Goal: Task Accomplishment & Management: Complete application form

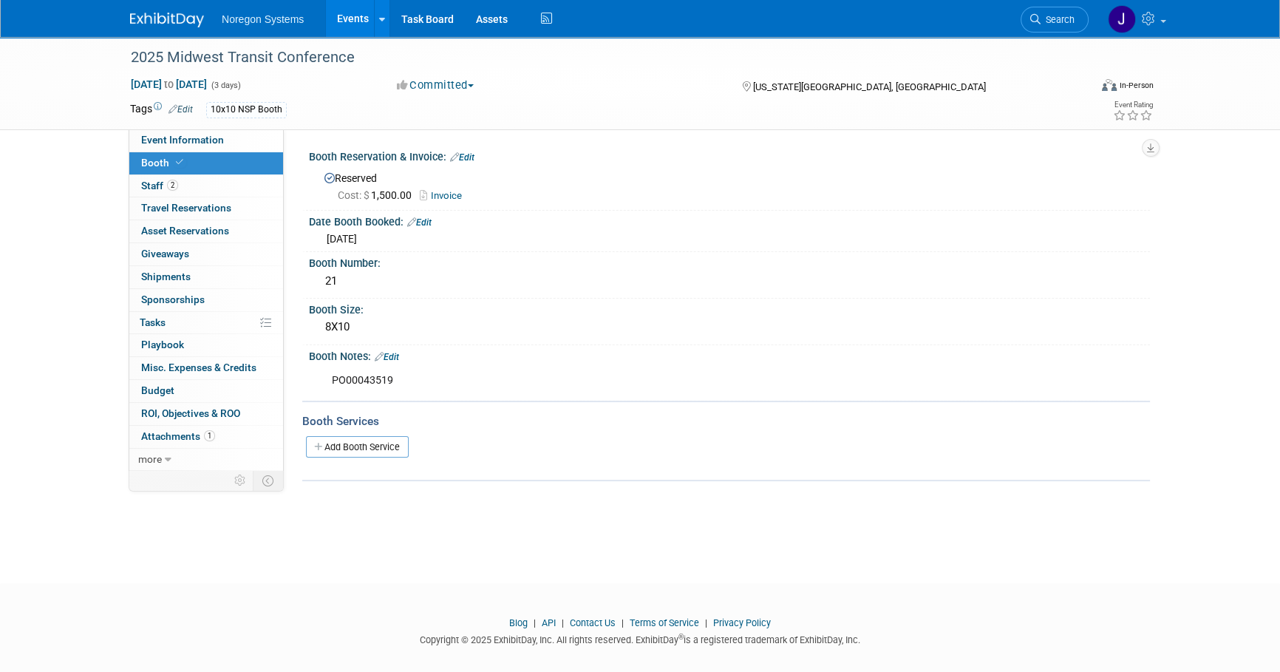
click at [158, 8] on link at bounding box center [176, 13] width 92 height 12
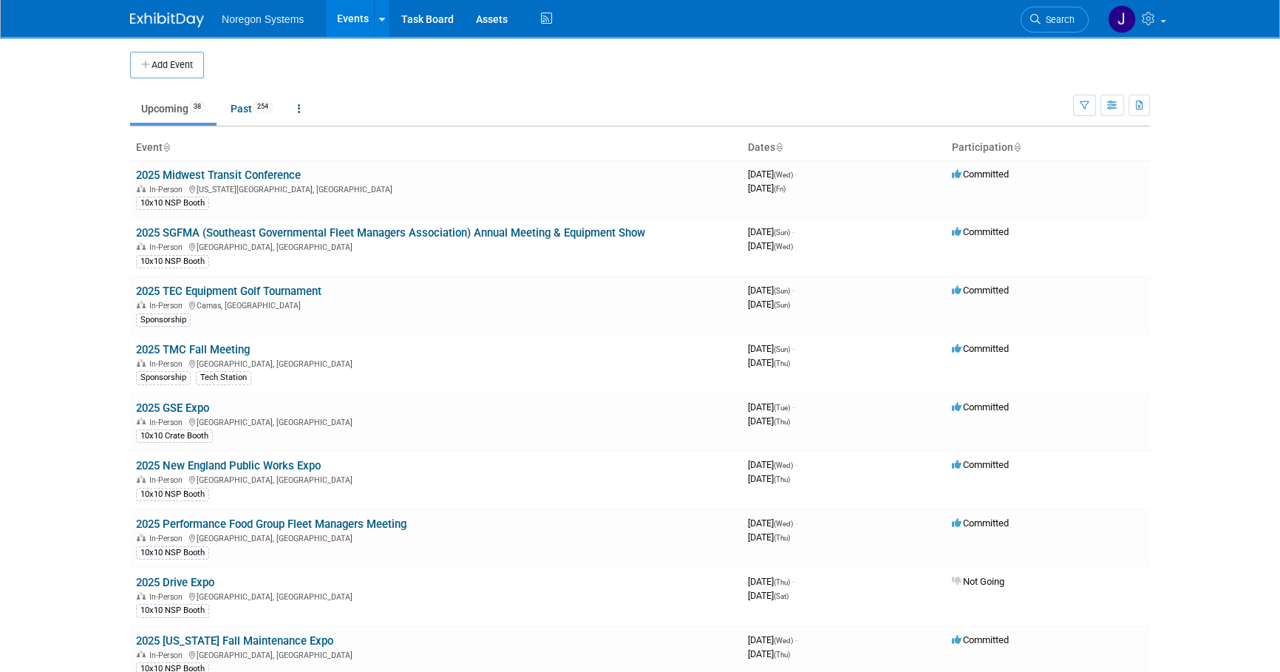
click at [175, 67] on button "Add Event" at bounding box center [167, 65] width 74 height 27
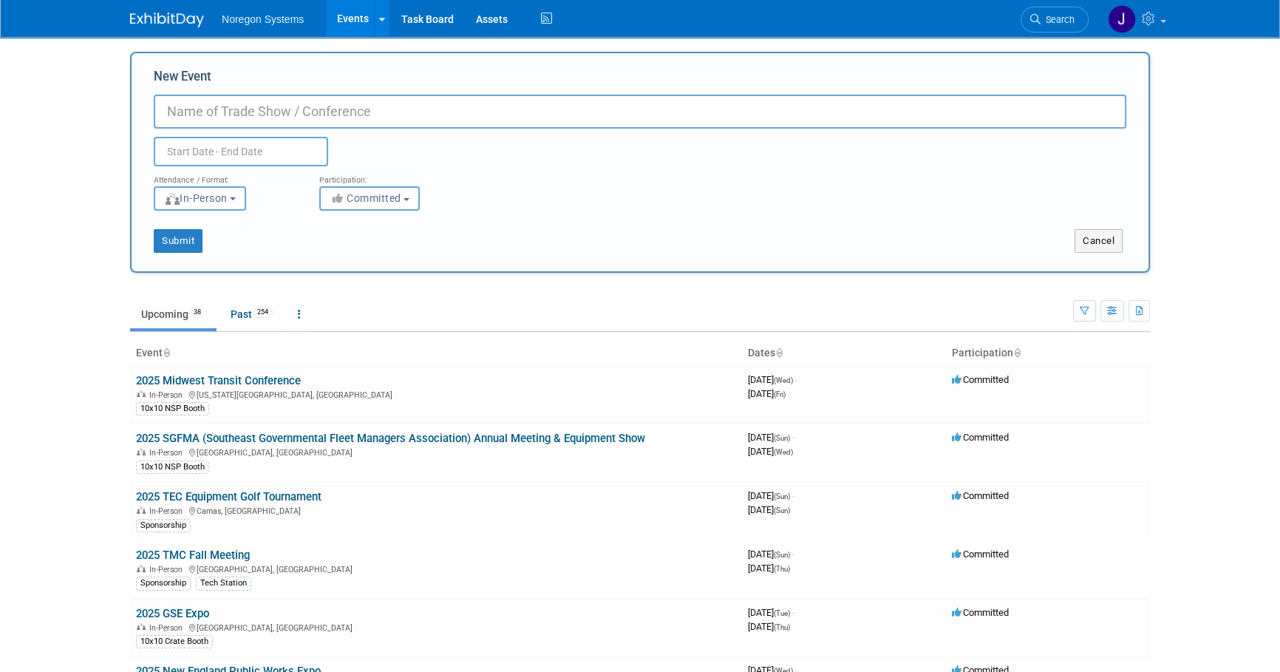
click at [405, 115] on input "New Event" at bounding box center [640, 112] width 973 height 34
click at [256, 106] on input "New Event" at bounding box center [640, 112] width 973 height 34
paste input "2026 Geotab Connect"
type input "2026 Geotab Connect"
click at [224, 142] on input "text" at bounding box center [241, 152] width 174 height 30
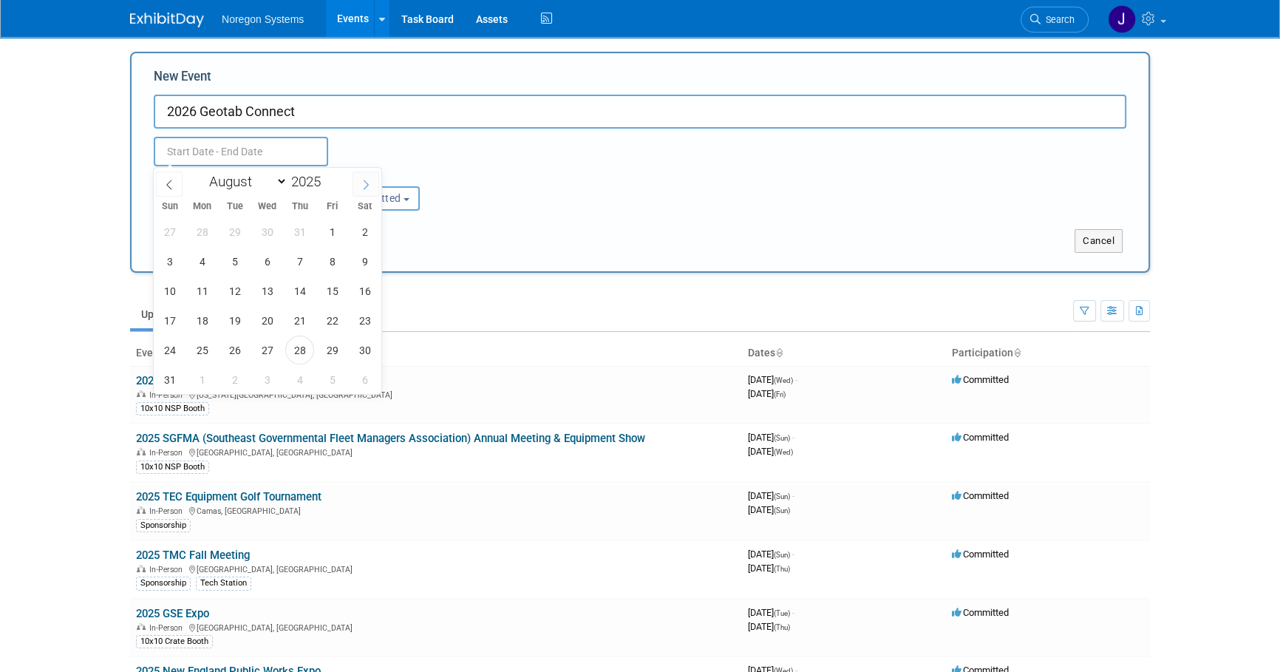
click at [370, 177] on span at bounding box center [366, 183] width 27 height 25
click at [367, 177] on span at bounding box center [366, 183] width 27 height 25
select select "11"
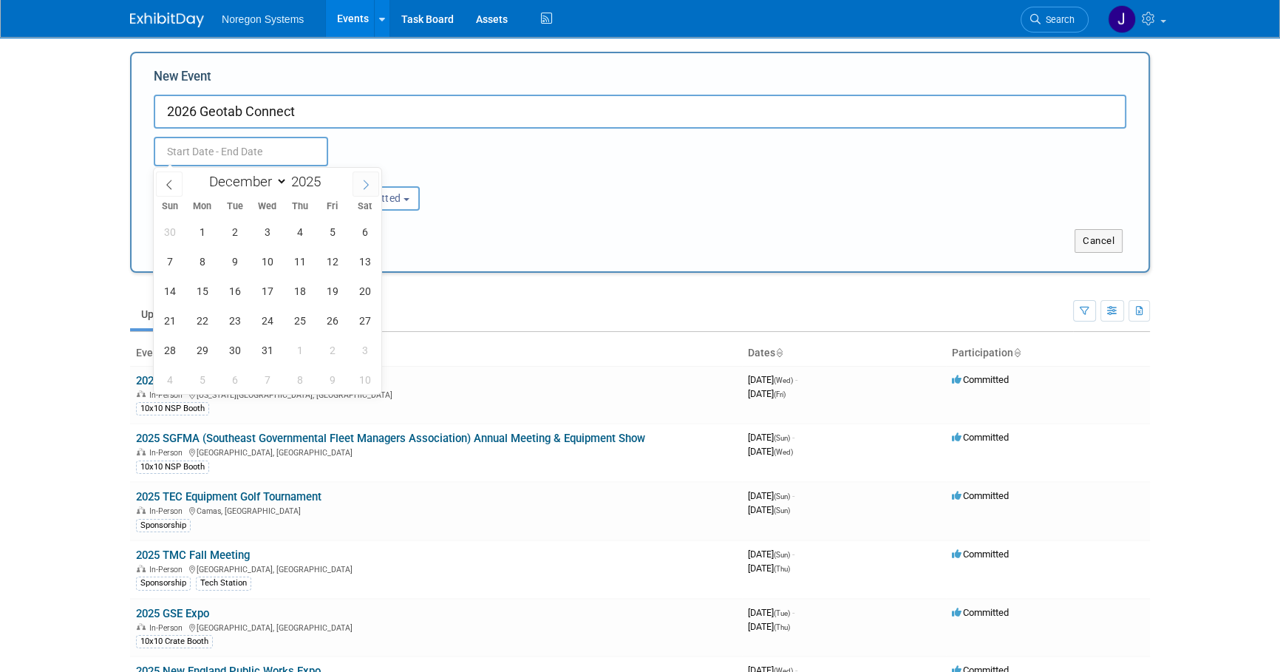
click at [367, 177] on span at bounding box center [366, 183] width 27 height 25
type input "2026"
click at [367, 177] on span at bounding box center [366, 183] width 27 height 25
select select "1"
click at [234, 265] on span "10" at bounding box center [234, 261] width 29 height 29
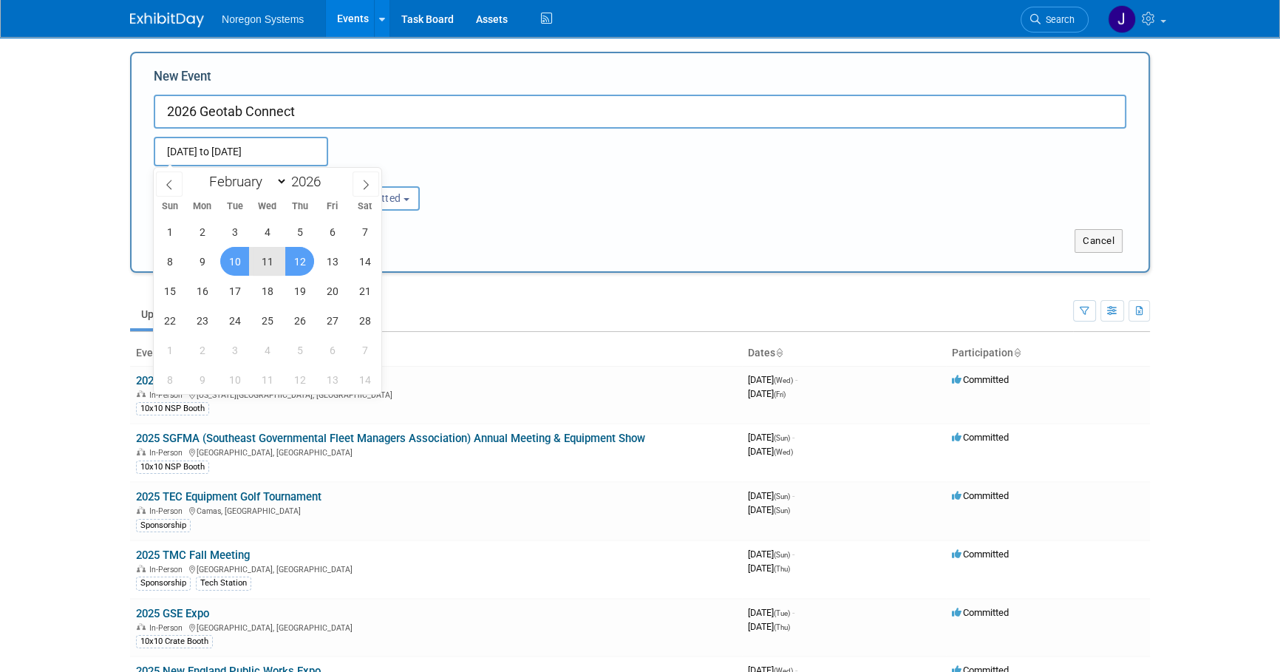
click at [301, 258] on span "12" at bounding box center [299, 261] width 29 height 29
type input "[DATE] to [DATE]"
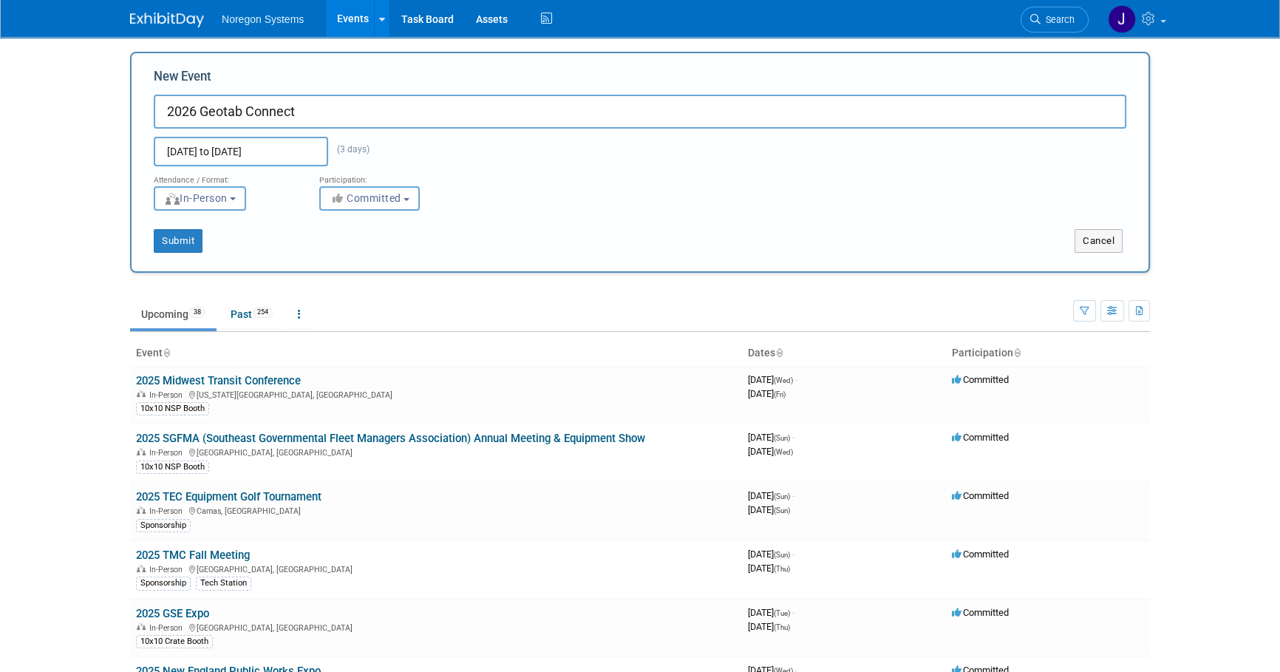
click at [551, 163] on div "Feb 10, 2026 to Feb 12, 2026 (3 days) Duplicate Event Warning" at bounding box center [640, 148] width 995 height 38
click at [224, 200] on span "In-Person" at bounding box center [196, 198] width 64 height 12
click at [407, 200] on button "Committed" at bounding box center [369, 198] width 101 height 24
drag, startPoint x: 406, startPoint y: 259, endPoint x: 432, endPoint y: 248, distance: 28.1
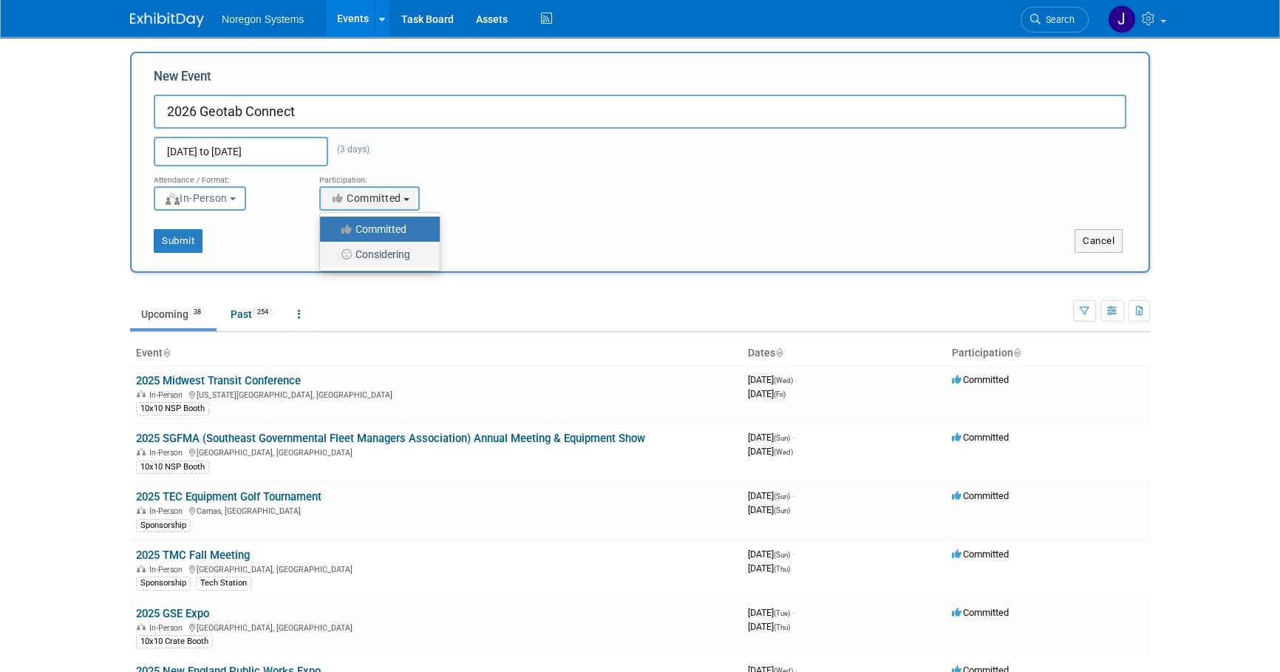
click at [407, 259] on label "Considering" at bounding box center [376, 254] width 98 height 19
click at [333, 259] on input "Considering" at bounding box center [329, 255] width 10 height 10
select select "2"
click at [558, 196] on div "Attendance / Format: <img src="https://www.exhibitday.com/Images/Format-InPerso…" at bounding box center [640, 188] width 995 height 44
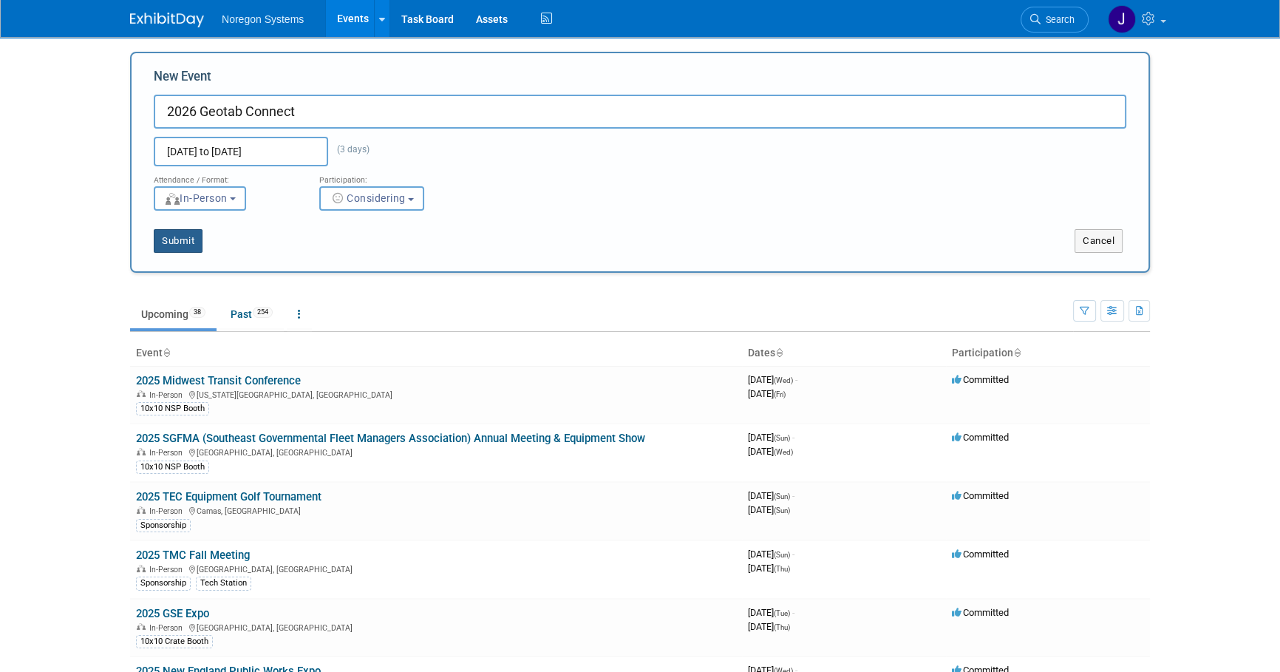
click at [182, 242] on button "Submit" at bounding box center [178, 241] width 49 height 24
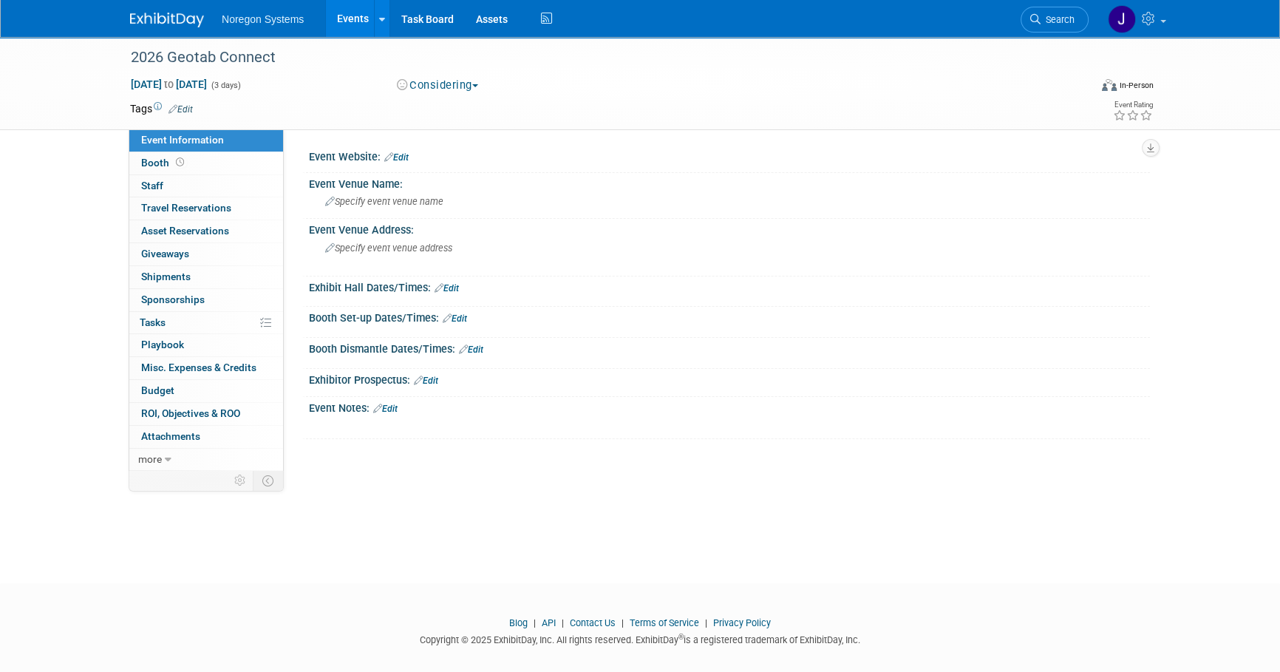
drag, startPoint x: 407, startPoint y: 154, endPoint x: 423, endPoint y: 160, distance: 16.6
click at [407, 154] on link "Edit" at bounding box center [396, 157] width 24 height 10
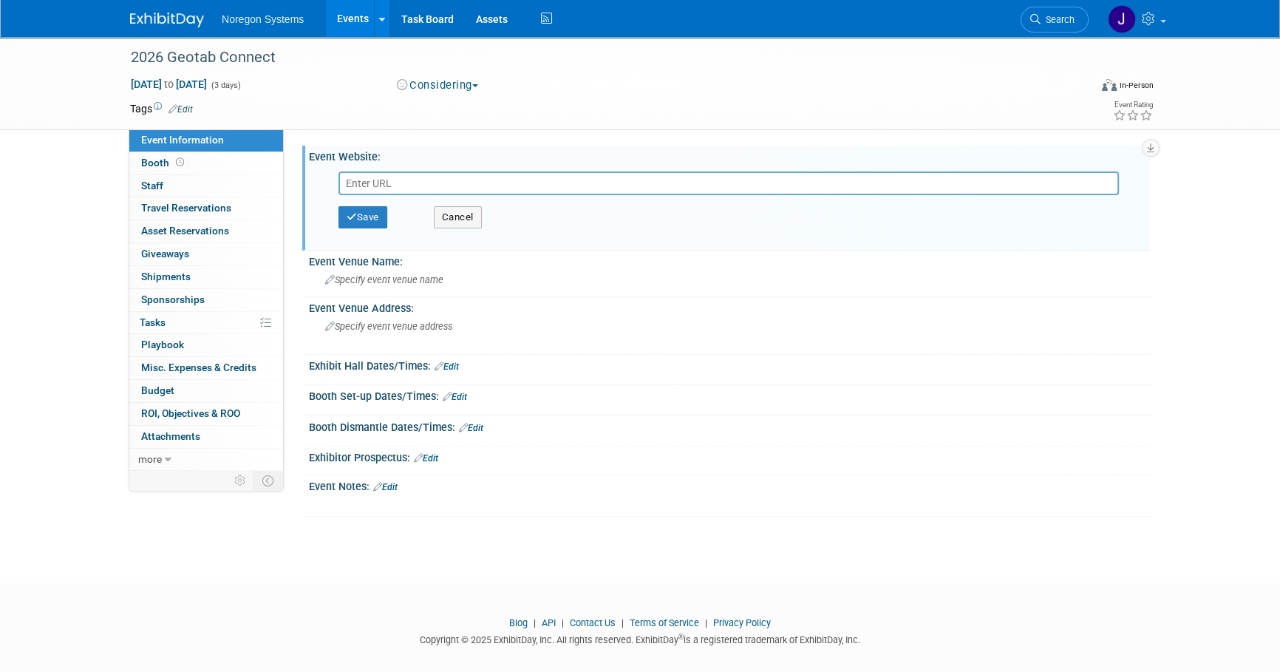
click at [530, 188] on input "text" at bounding box center [729, 183] width 780 height 24
type input "[URL][DOMAIN_NAME]"
click at [382, 218] on button "Save" at bounding box center [363, 217] width 49 height 22
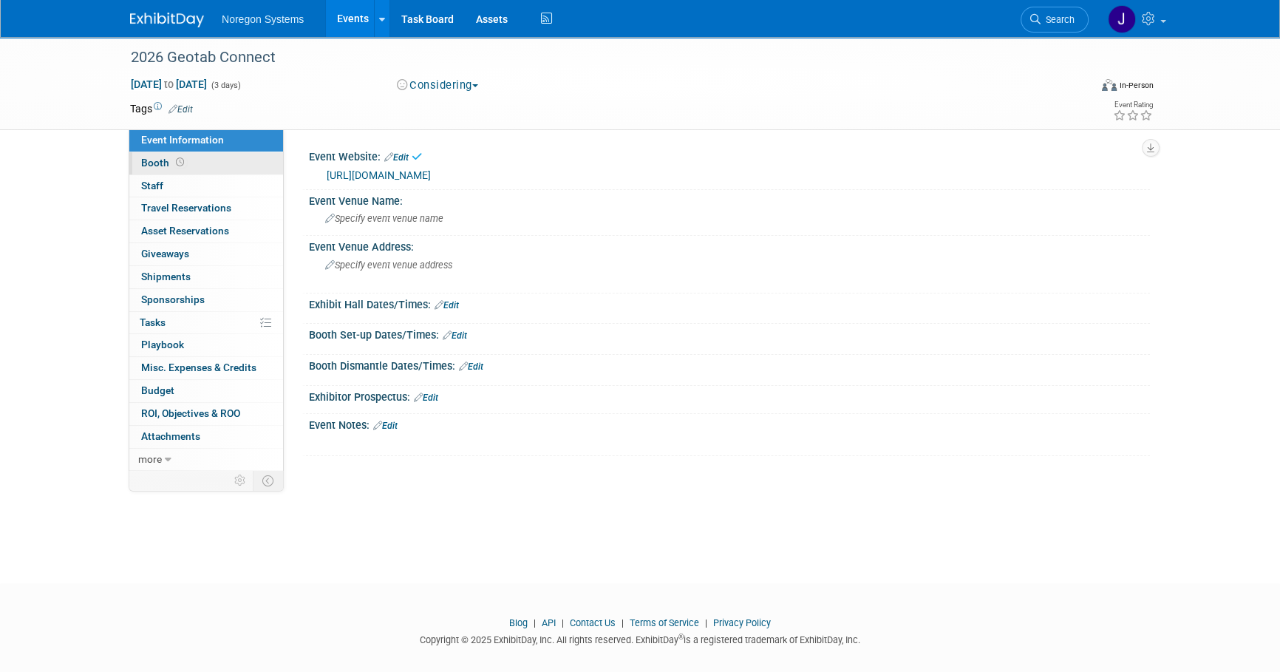
click at [214, 160] on link "Booth" at bounding box center [206, 163] width 154 height 22
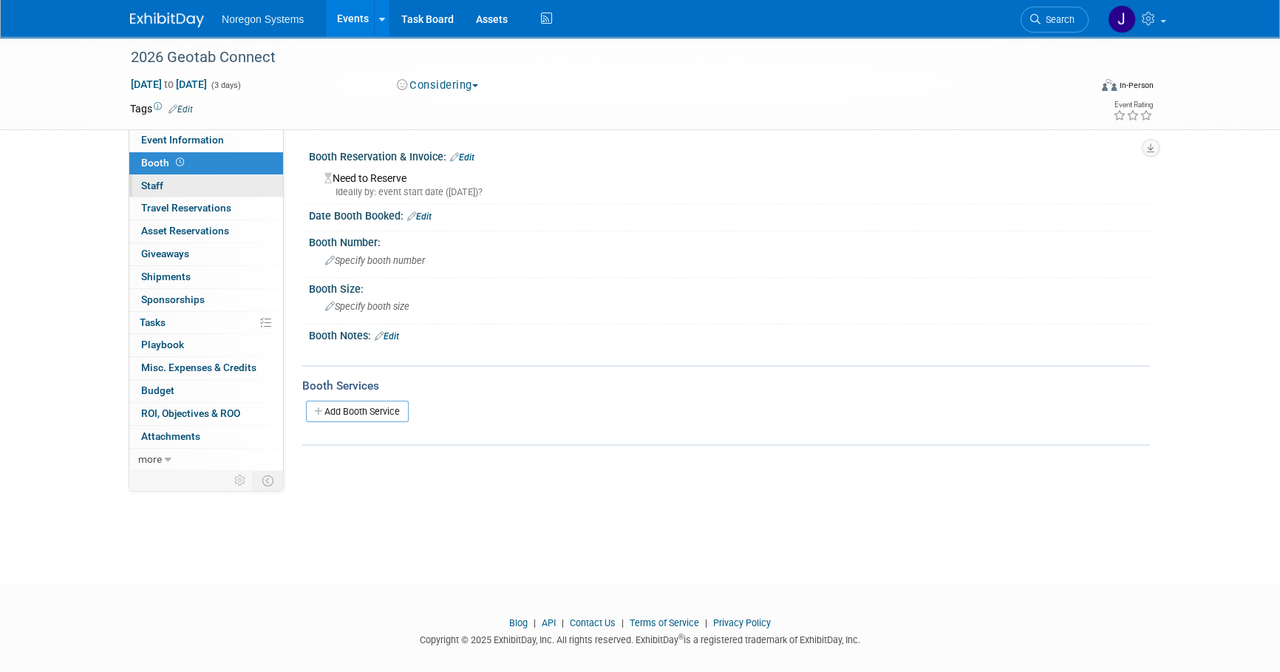
click at [188, 185] on link "0 Staff 0" at bounding box center [206, 186] width 154 height 22
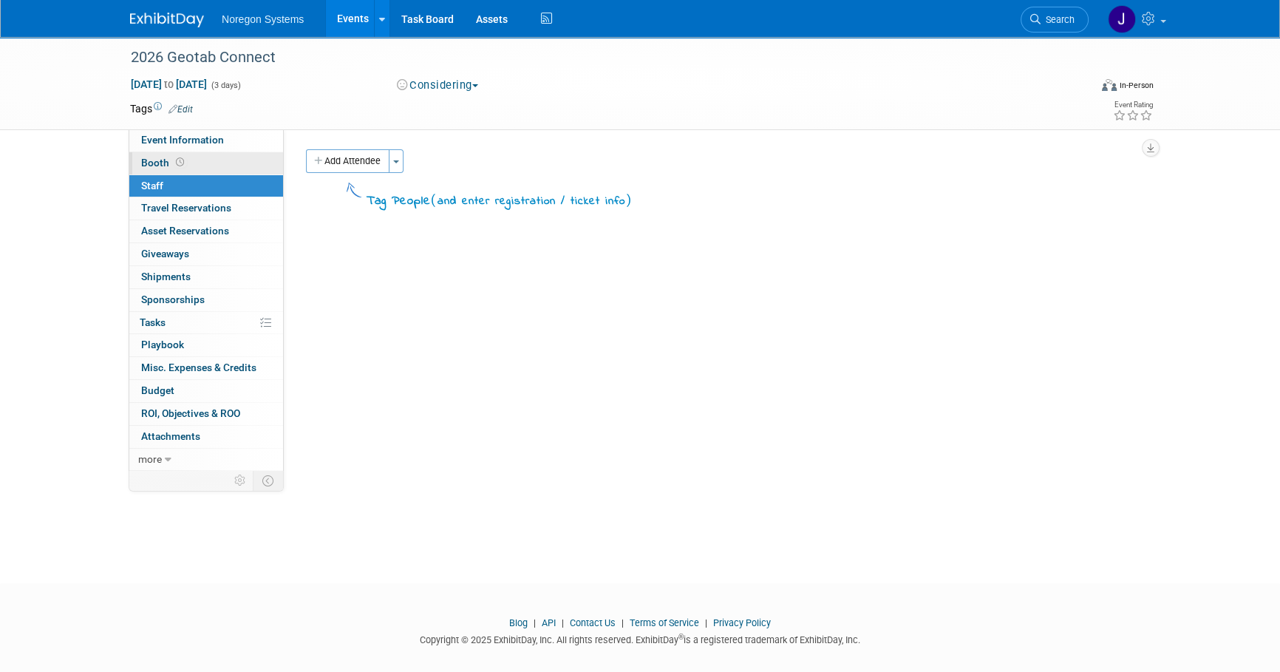
click at [250, 160] on link "Booth" at bounding box center [206, 163] width 154 height 22
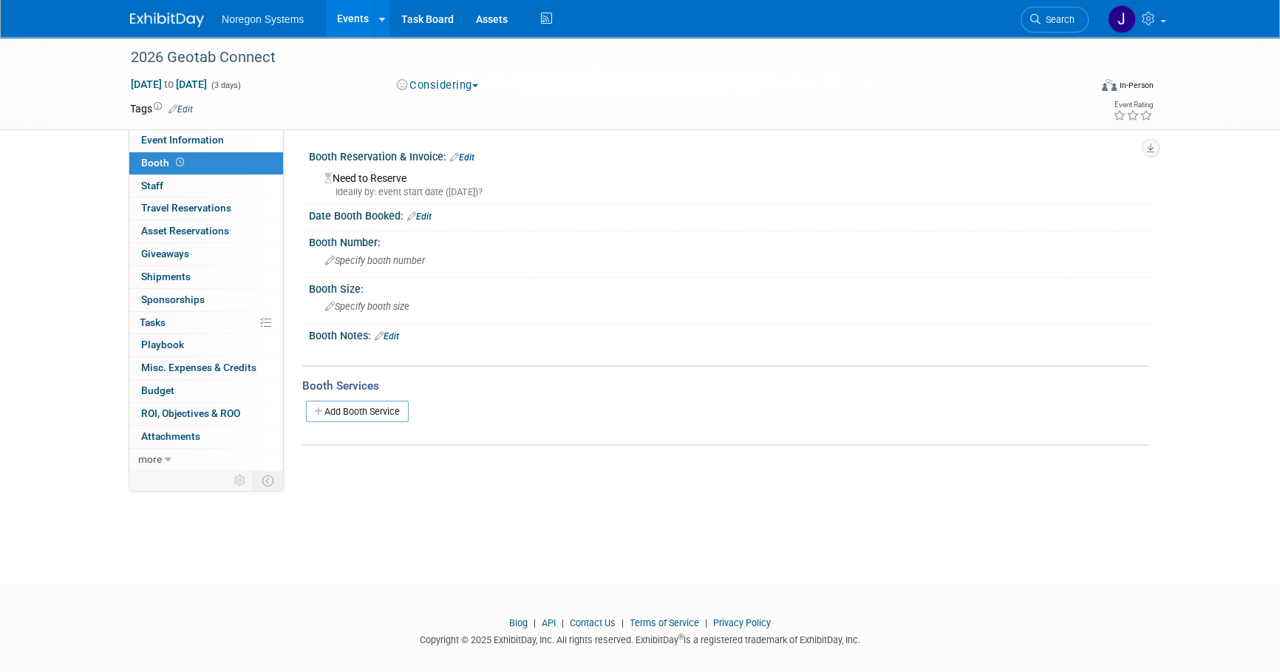
click at [424, 213] on link "Edit" at bounding box center [419, 216] width 24 height 10
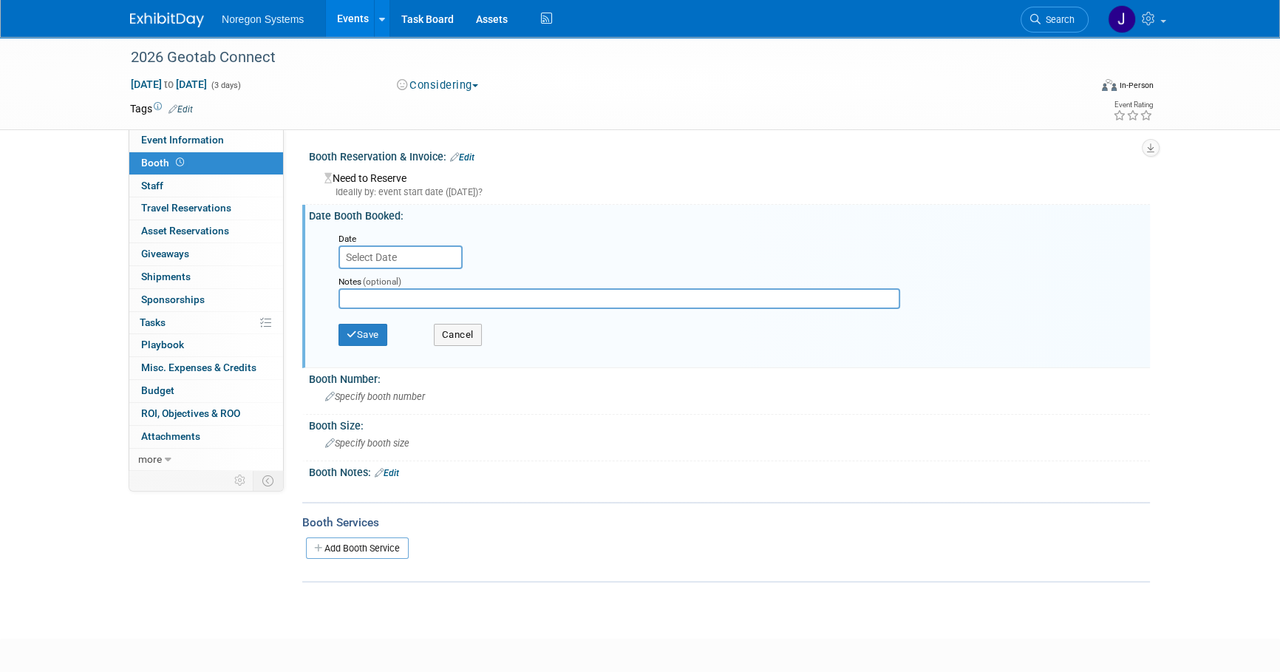
click at [421, 264] on body "Noregon Systems Events Add Event Bulk Upload Events Shareable Event Boards Rece…" at bounding box center [640, 336] width 1280 height 672
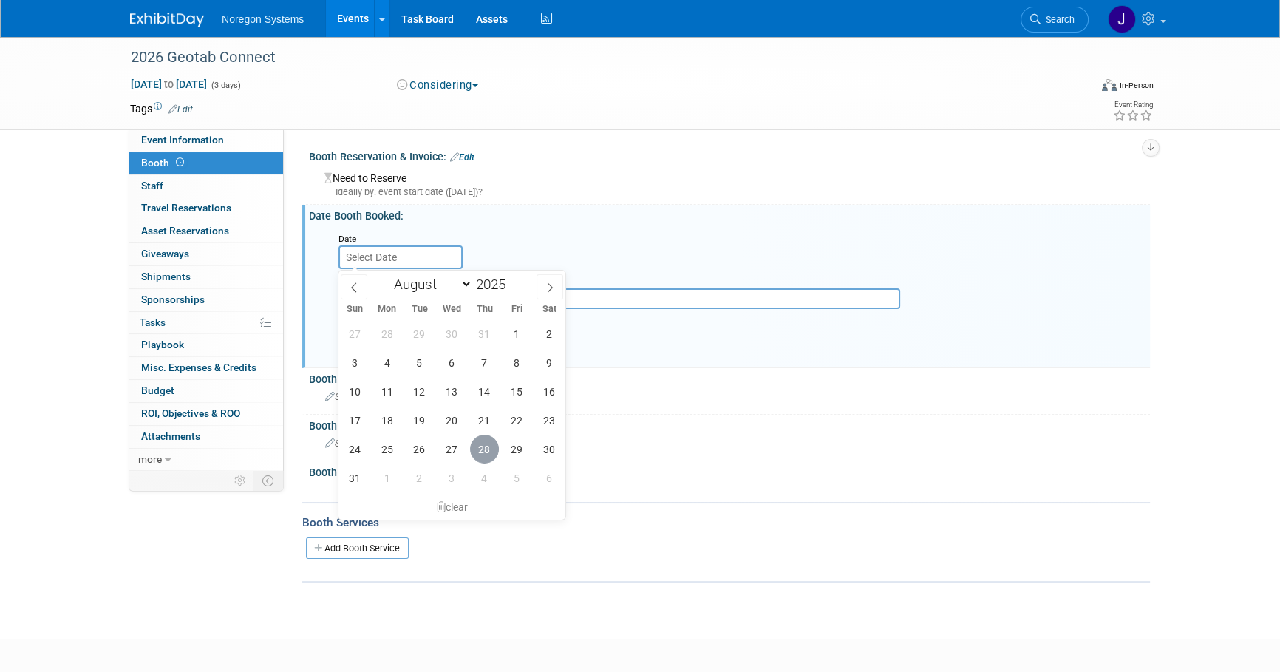
click at [477, 450] on span "28" at bounding box center [484, 449] width 29 height 29
type input "[DATE]"
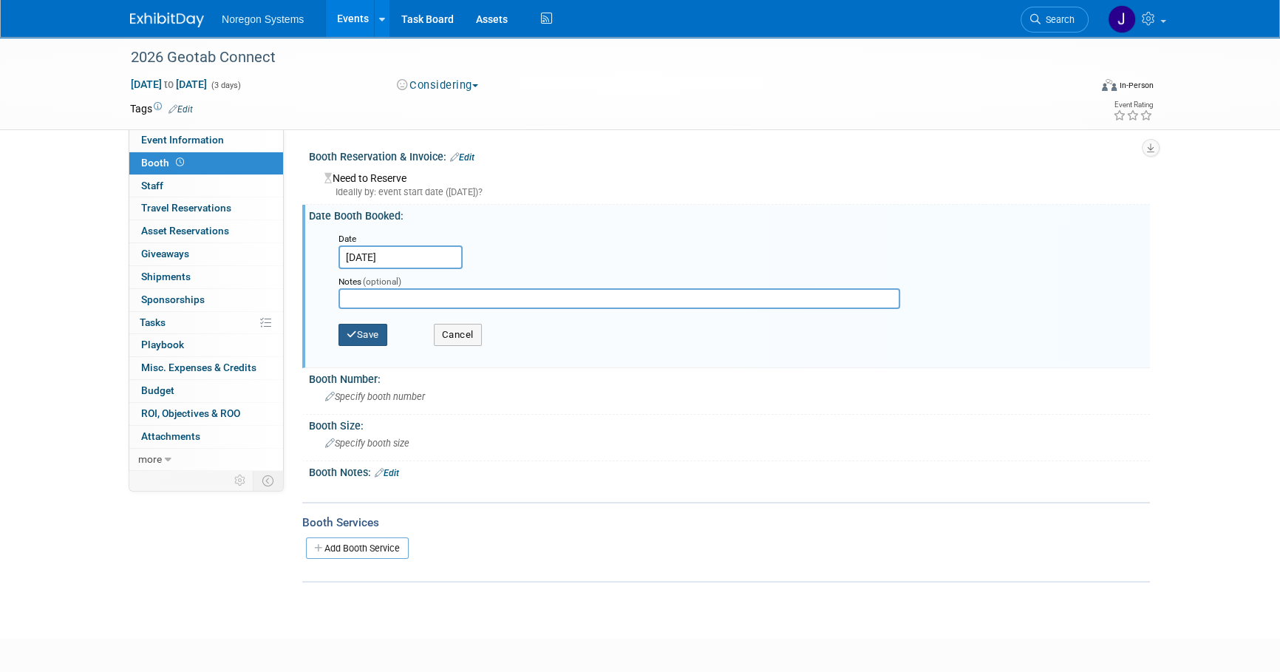
click at [366, 335] on button "Save" at bounding box center [363, 335] width 49 height 22
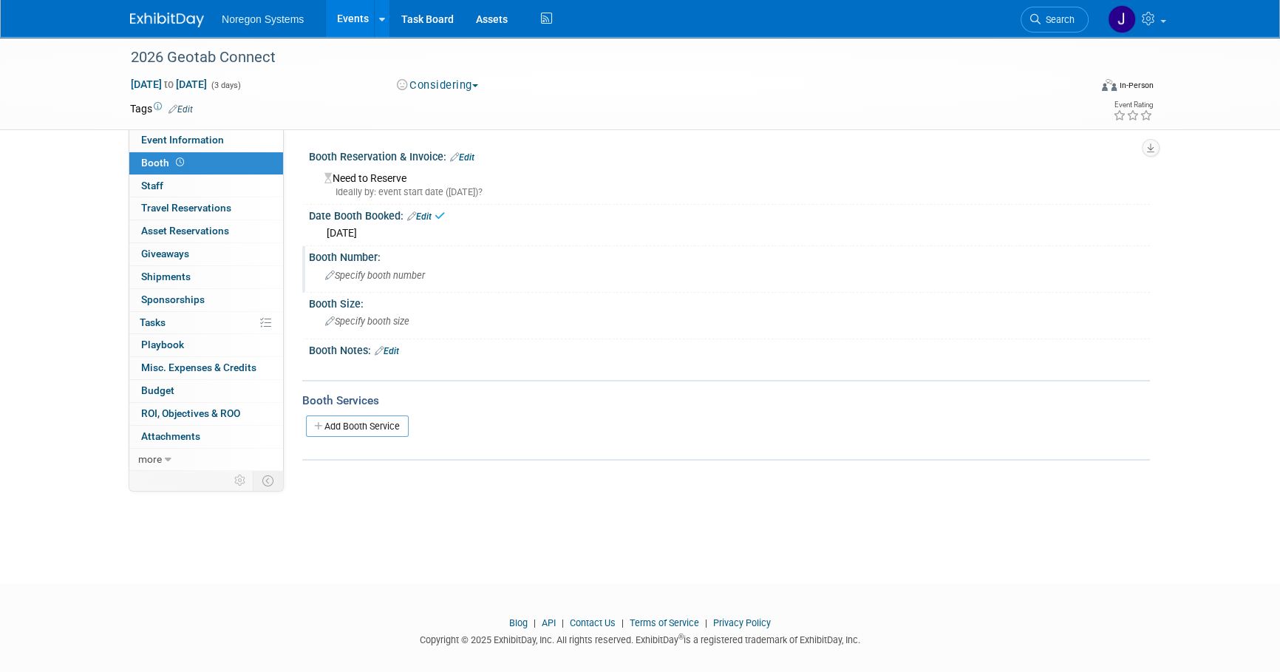
click at [373, 272] on span "Specify booth number" at bounding box center [375, 275] width 100 height 11
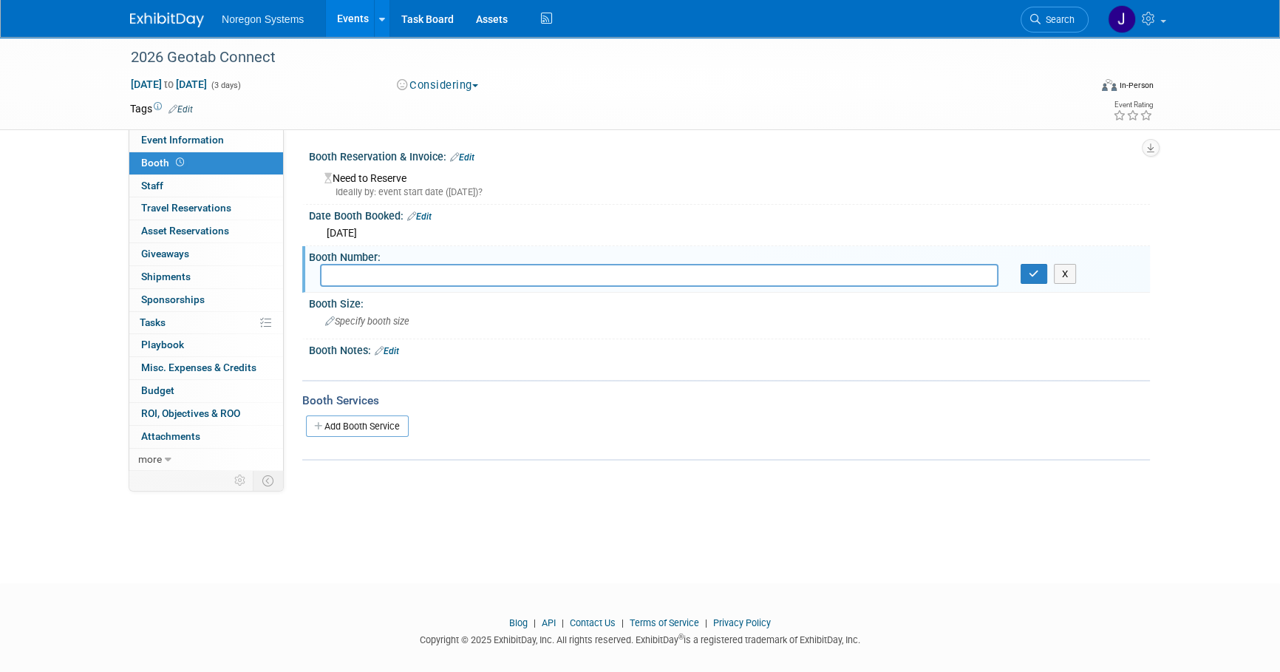
click at [359, 272] on input "text" at bounding box center [659, 275] width 678 height 23
type input "411"
click at [426, 312] on div "Specify booth size" at bounding box center [729, 321] width 819 height 23
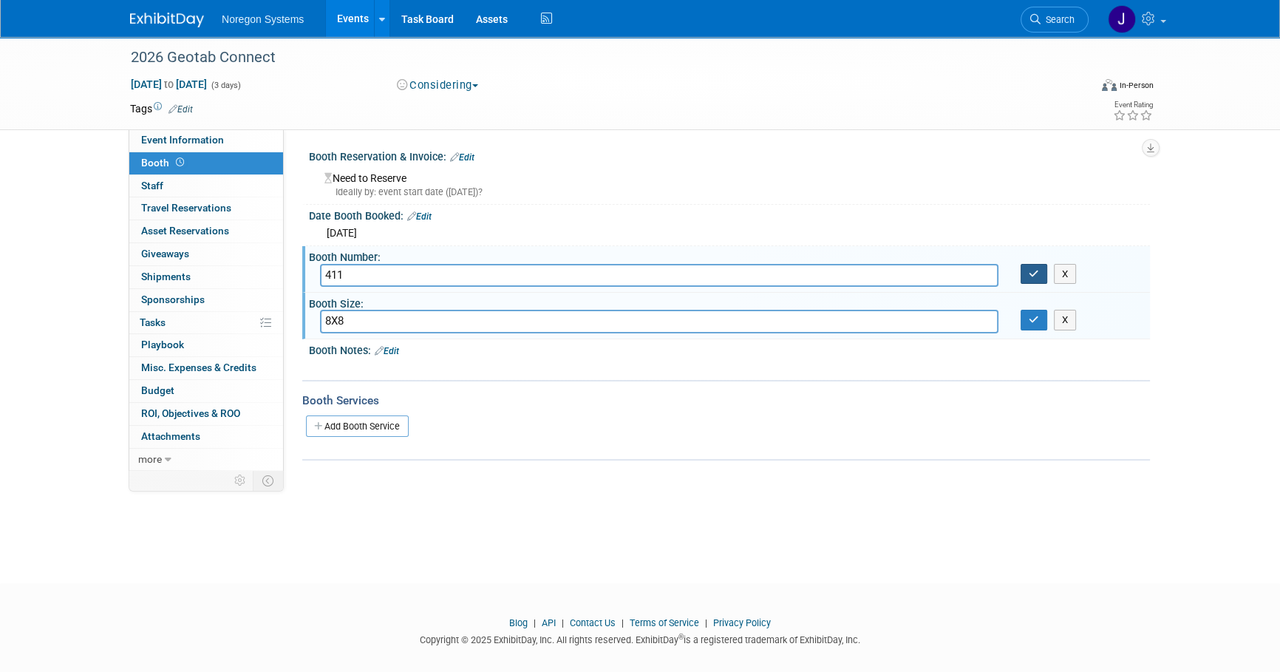
type input "8X8"
click at [1027, 271] on button "button" at bounding box center [1034, 274] width 27 height 21
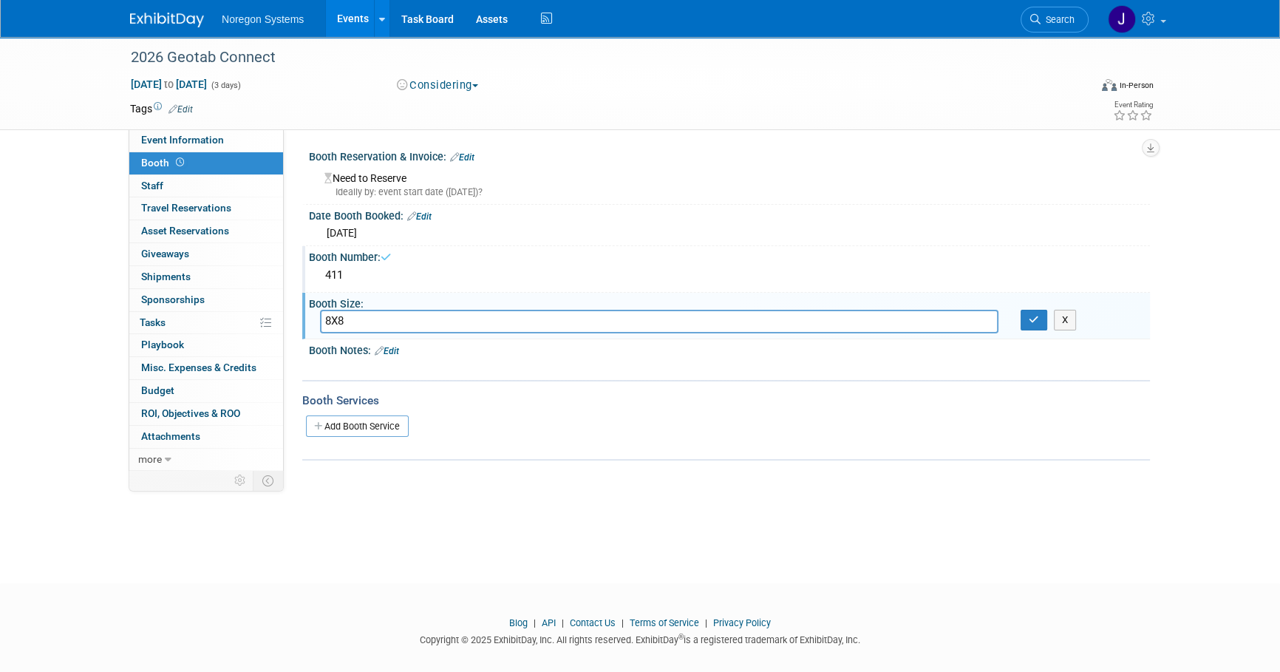
click at [1033, 302] on div "Booth Size:" at bounding box center [729, 302] width 841 height 18
click at [1027, 320] on button "button" at bounding box center [1034, 320] width 27 height 21
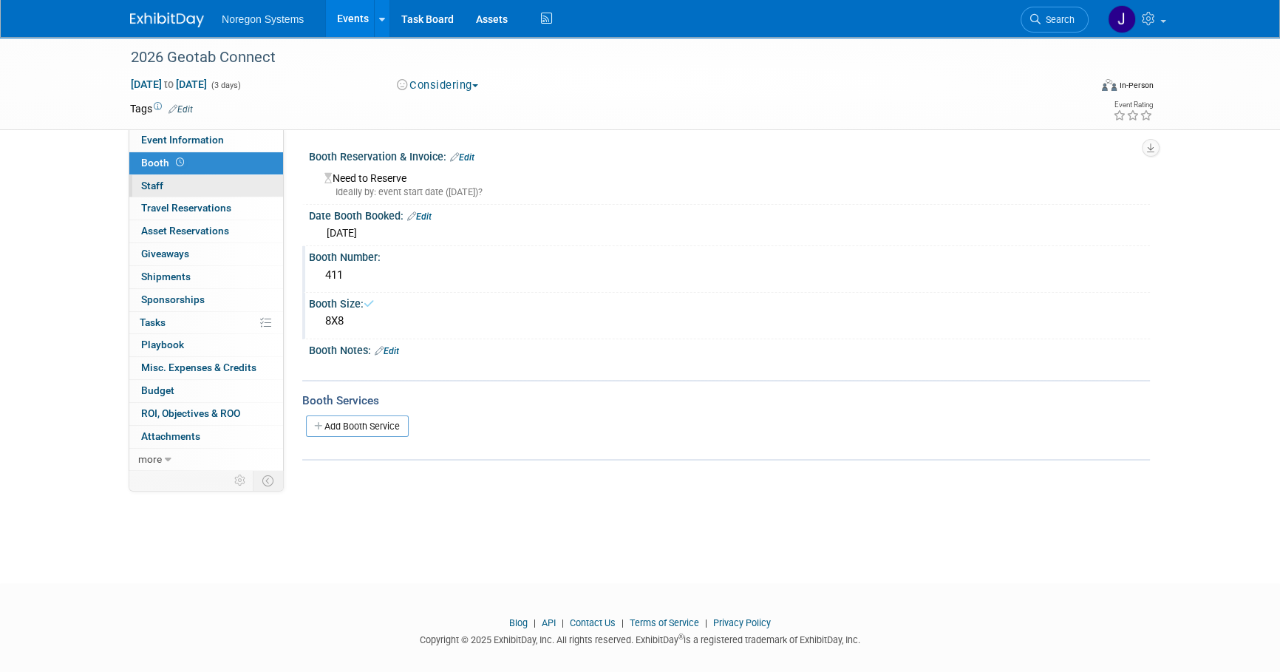
click at [211, 193] on link "0 Staff 0" at bounding box center [206, 186] width 154 height 22
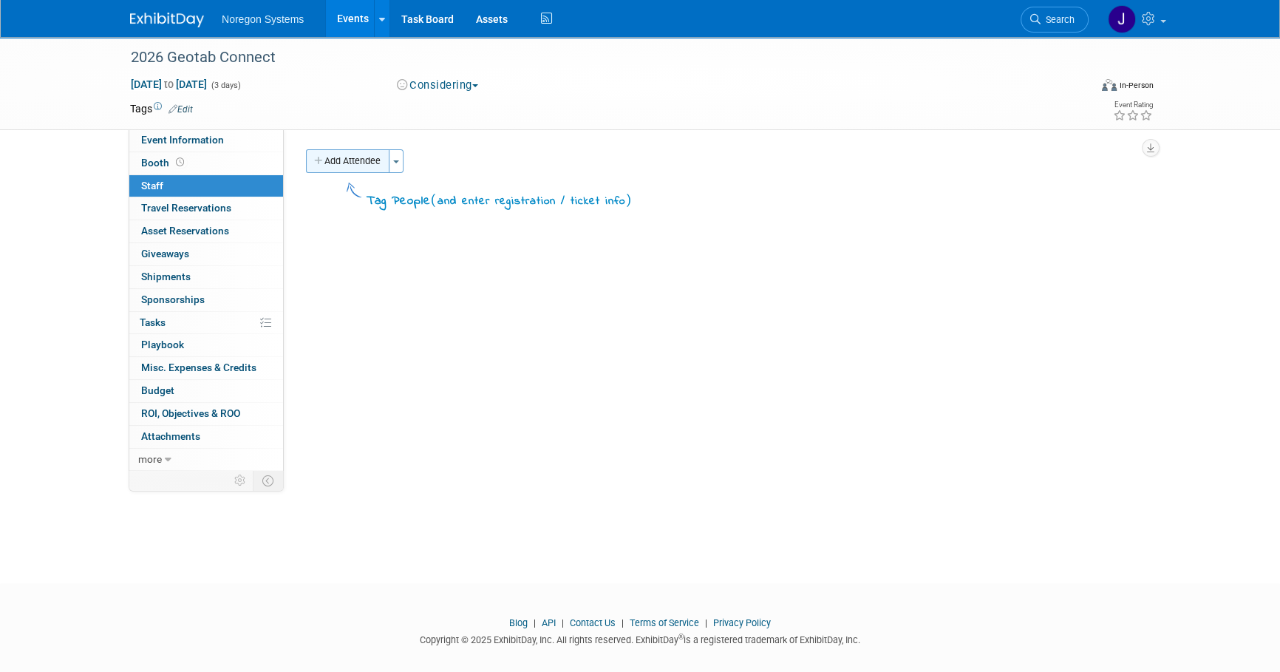
click at [370, 160] on button "Add Attendee" at bounding box center [348, 161] width 84 height 24
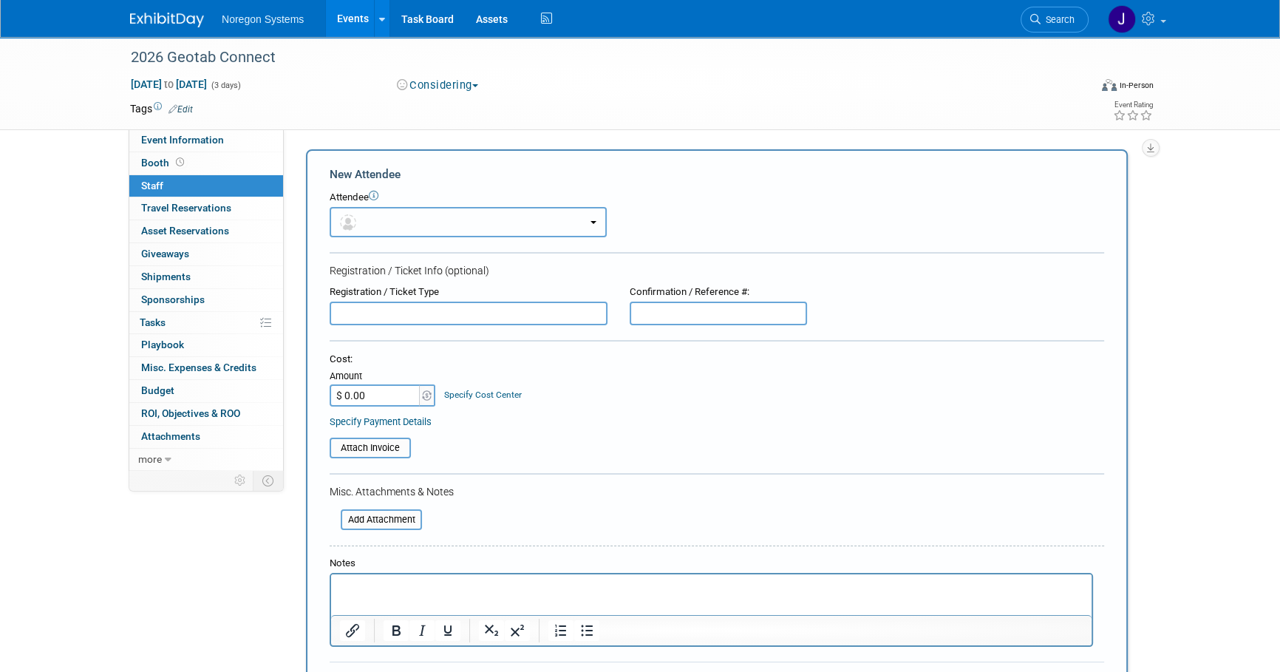
click at [409, 223] on button "button" at bounding box center [468, 222] width 277 height 30
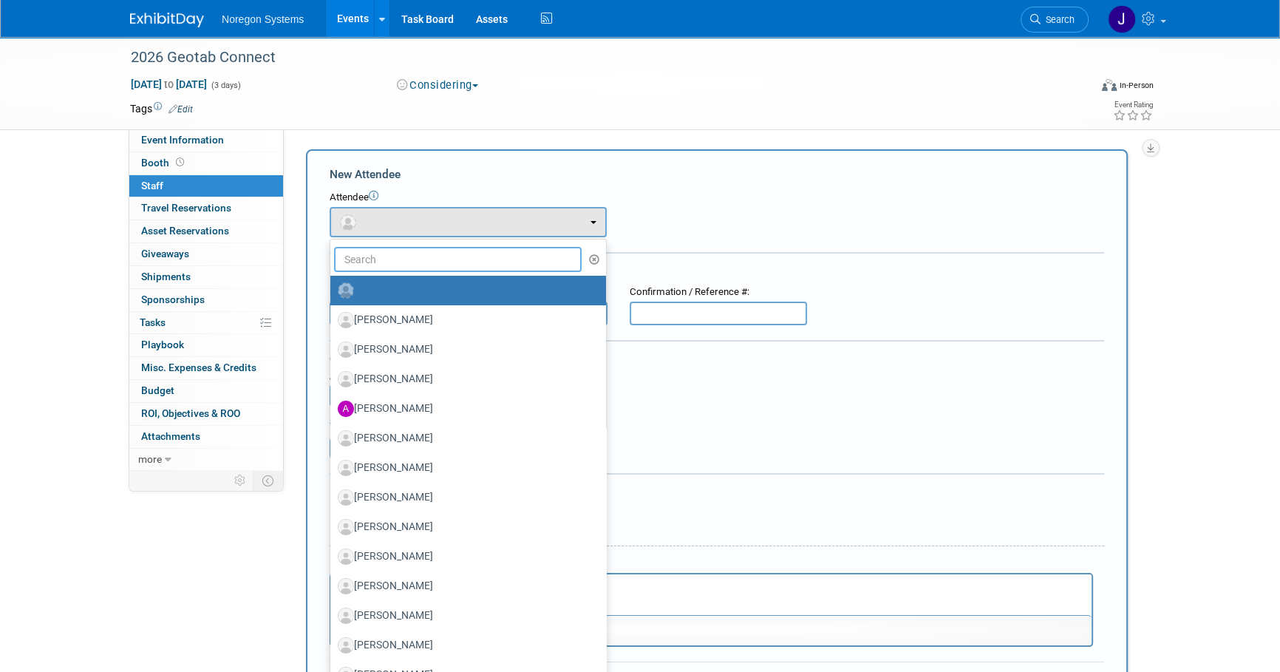
click at [407, 251] on input "text" at bounding box center [458, 259] width 248 height 25
click at [386, 262] on input "text" at bounding box center [458, 259] width 248 height 25
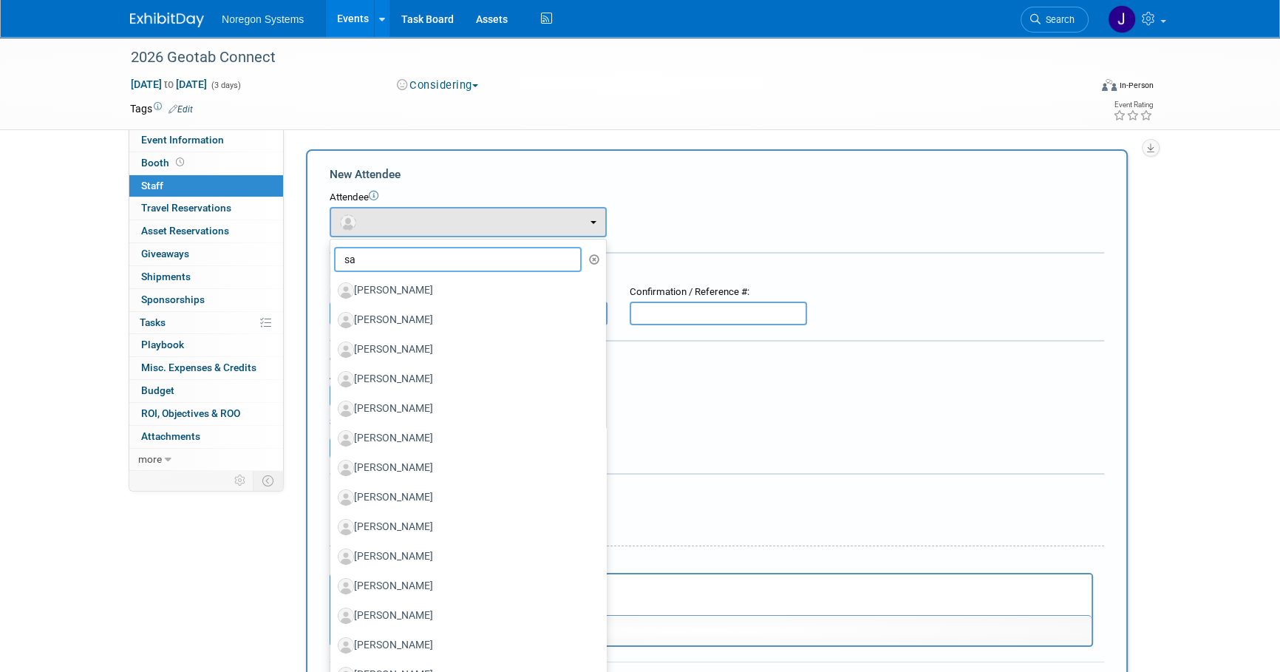
type input "san"
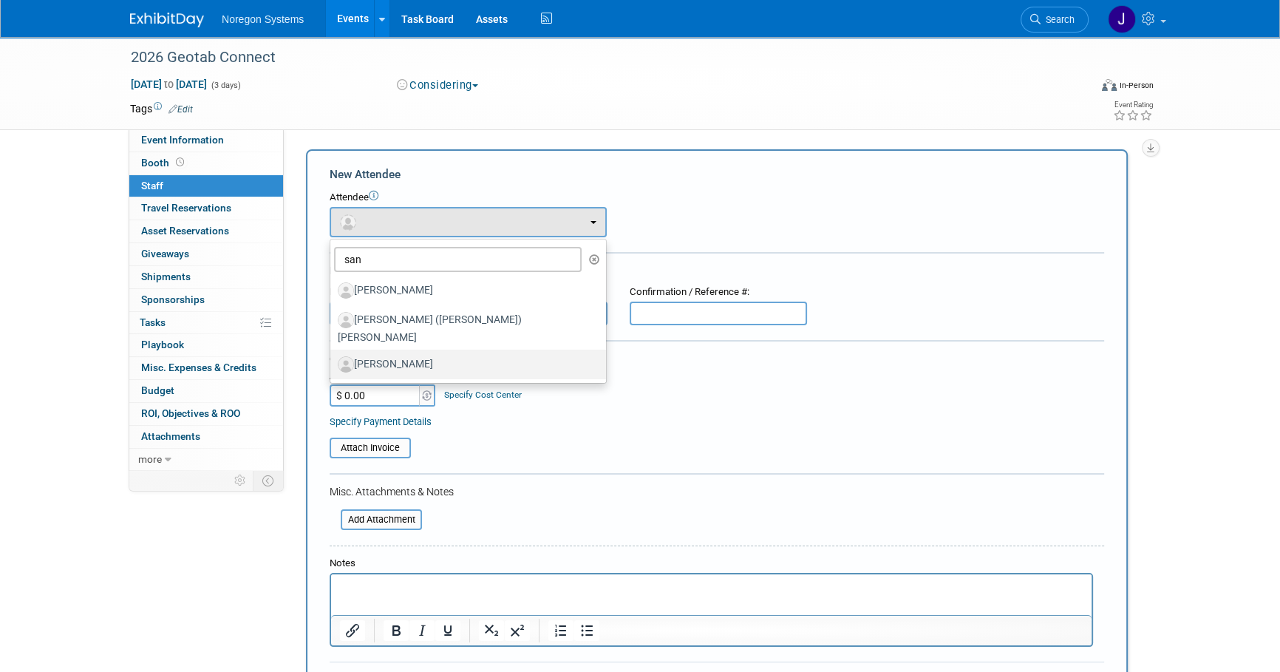
click at [468, 353] on label "[PERSON_NAME]" at bounding box center [465, 365] width 254 height 24
click at [333, 358] on input "[PERSON_NAME]" at bounding box center [328, 363] width 10 height 10
select select "9fc69703-666e-48c7-b15b-dda08c43cca2"
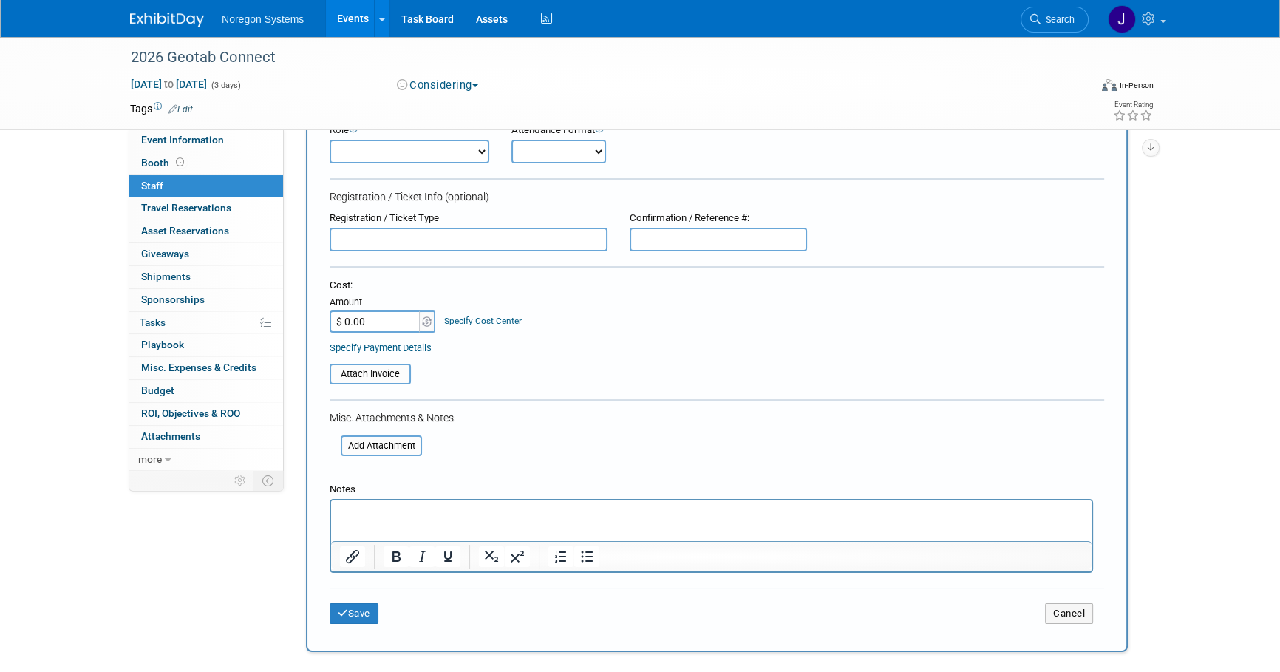
scroll to position [134, 0]
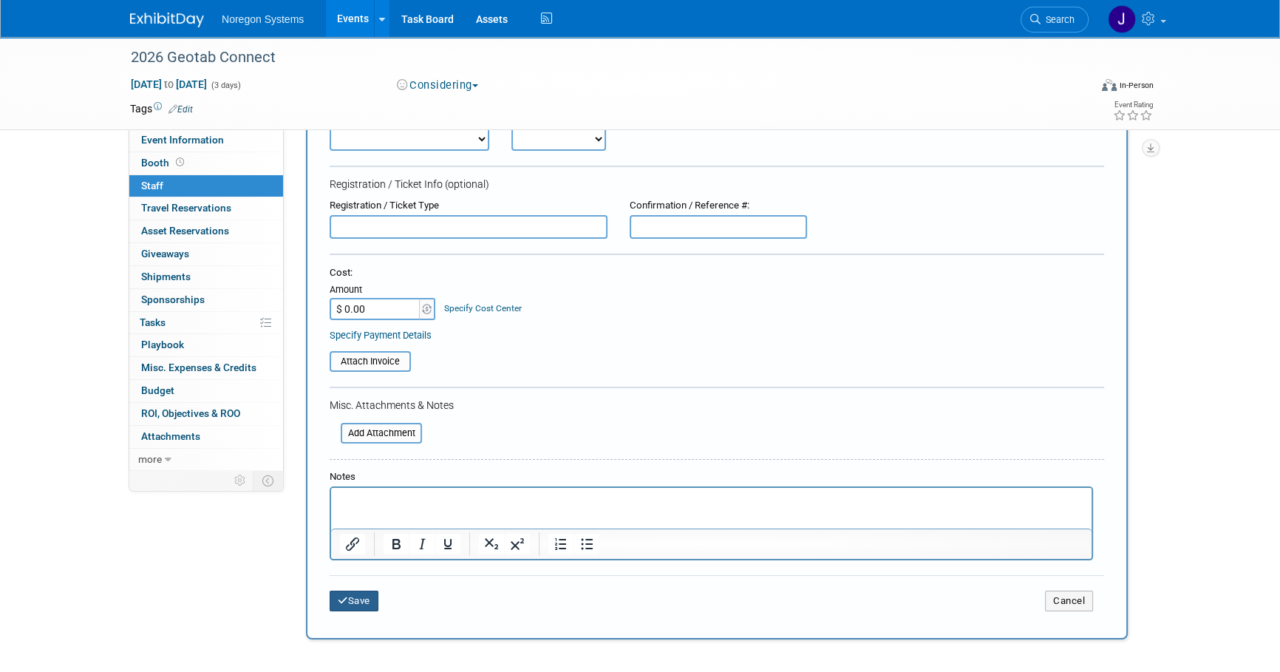
click at [375, 597] on button "Save" at bounding box center [354, 601] width 49 height 21
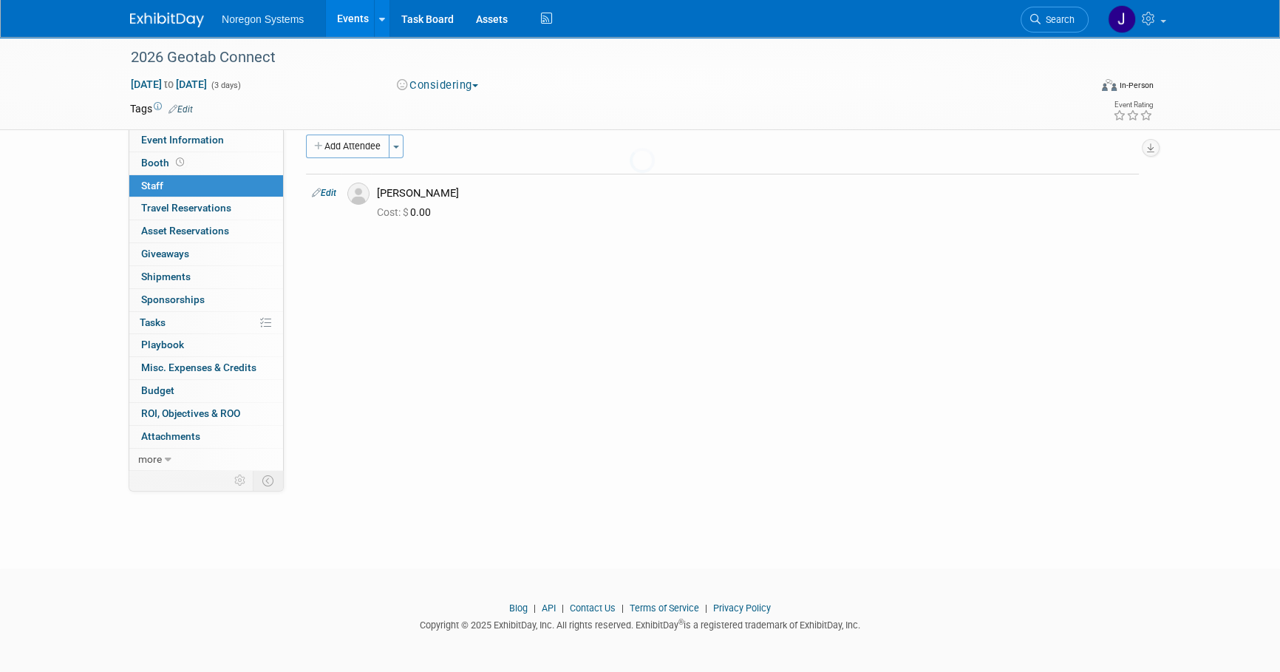
scroll to position [15, 0]
click at [365, 140] on button "Add Attendee" at bounding box center [348, 147] width 84 height 24
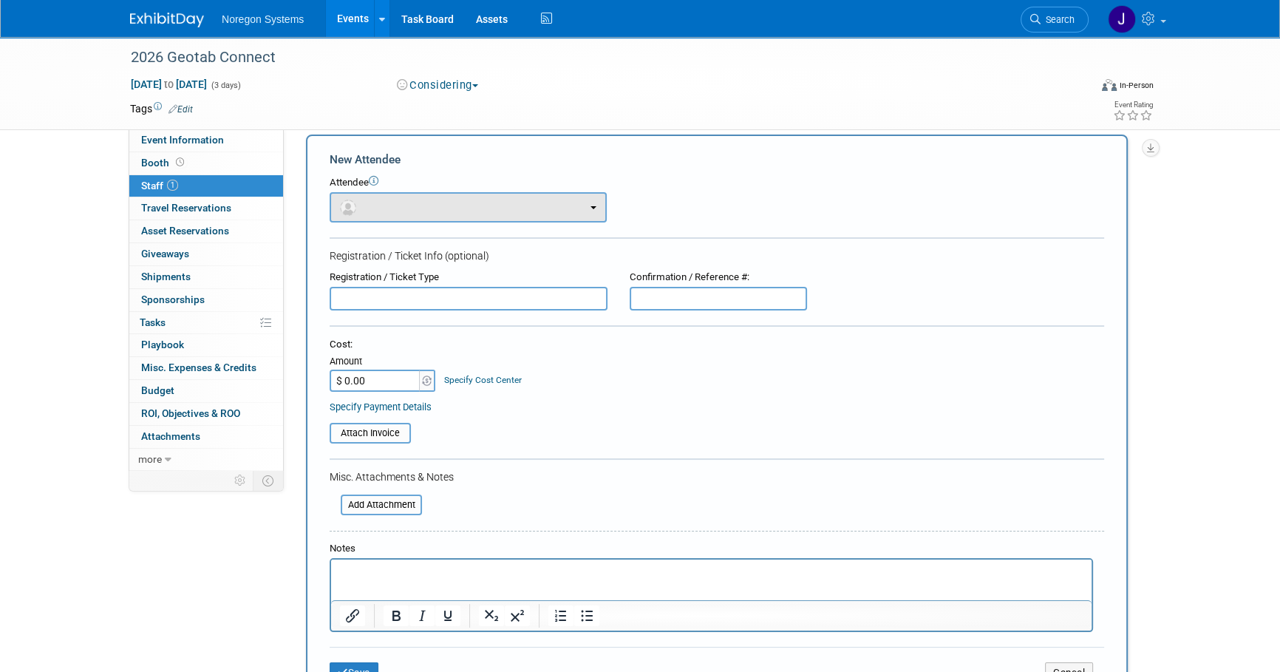
scroll to position [0, 0]
click at [440, 212] on button "button" at bounding box center [468, 207] width 277 height 30
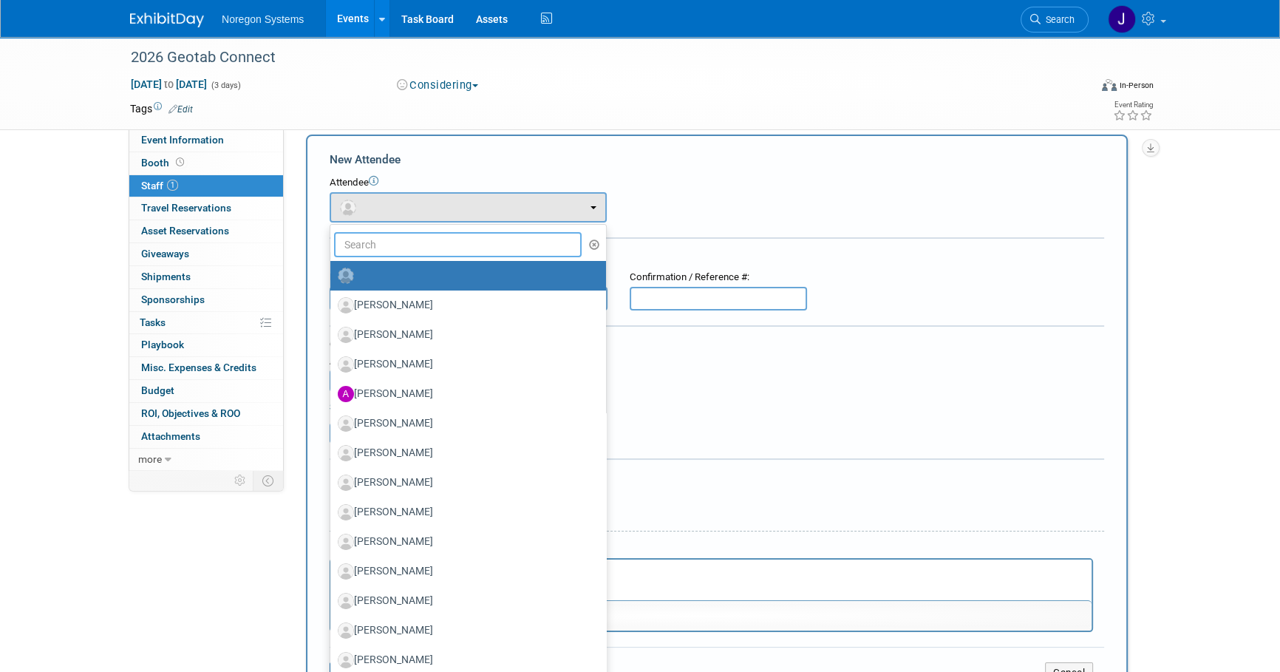
click at [437, 251] on input "text" at bounding box center [458, 244] width 248 height 25
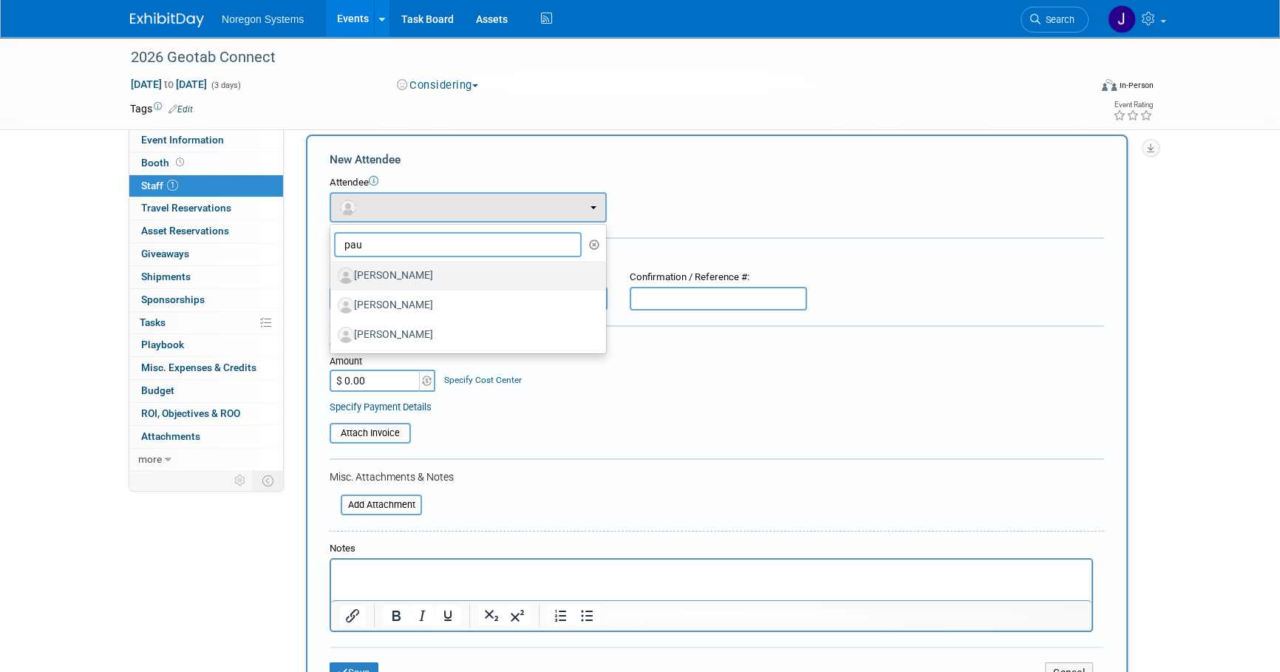
type input "pau"
click at [432, 272] on label "[PERSON_NAME]" at bounding box center [465, 276] width 254 height 24
click at [333, 272] on input "[PERSON_NAME]" at bounding box center [328, 274] width 10 height 10
select select "44f7d3dd-30cd-48b8-916e-c6485ff75a81"
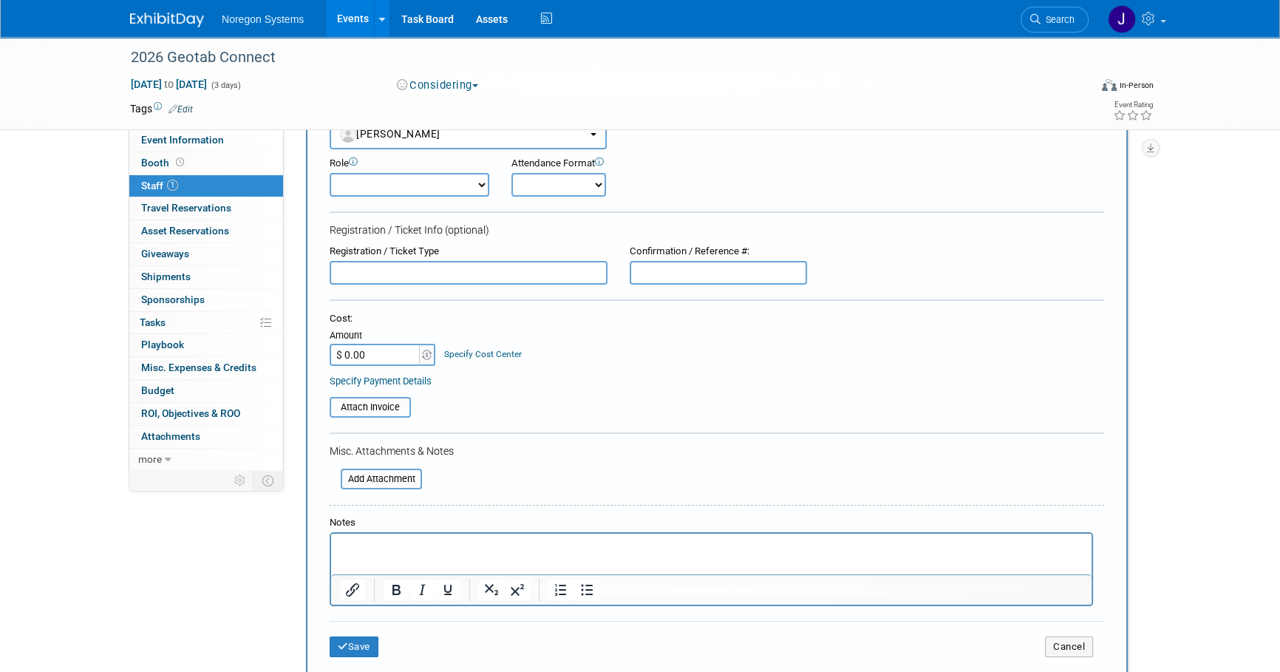
scroll to position [216, 0]
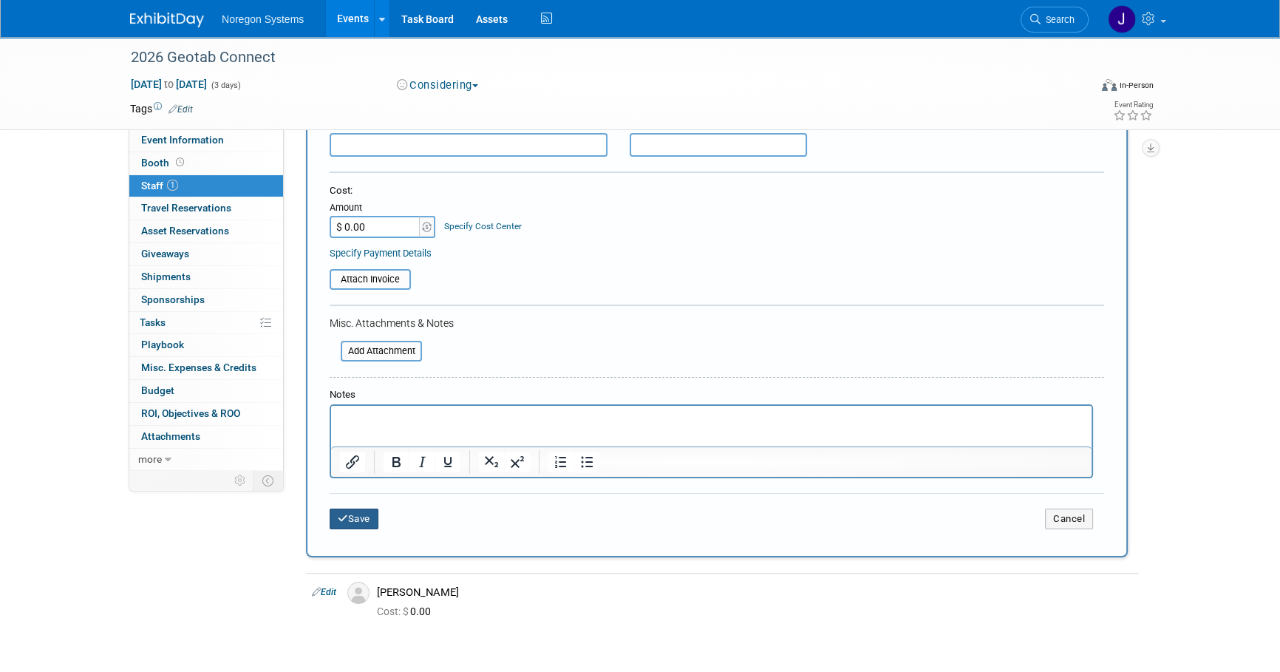
drag, startPoint x: 373, startPoint y: 530, endPoint x: 372, endPoint y: 512, distance: 17.8
click at [373, 527] on div "Save Cancel" at bounding box center [717, 516] width 775 height 47
click at [371, 511] on button "Save" at bounding box center [354, 519] width 49 height 21
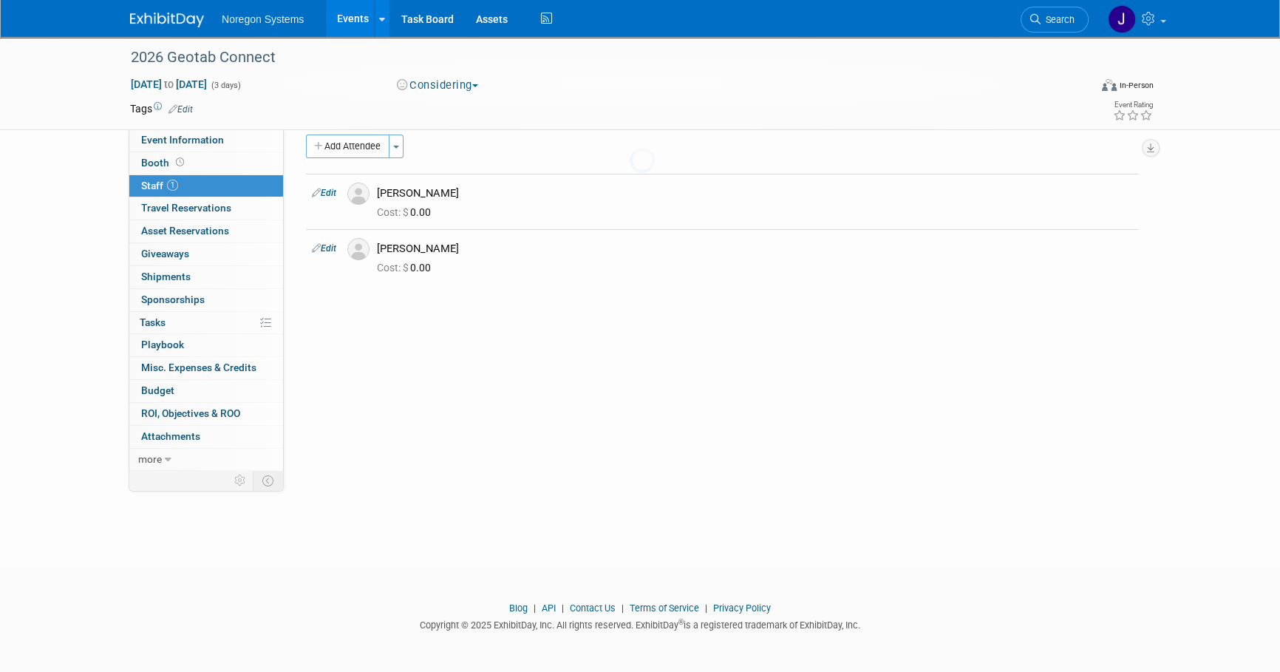
scroll to position [15, 0]
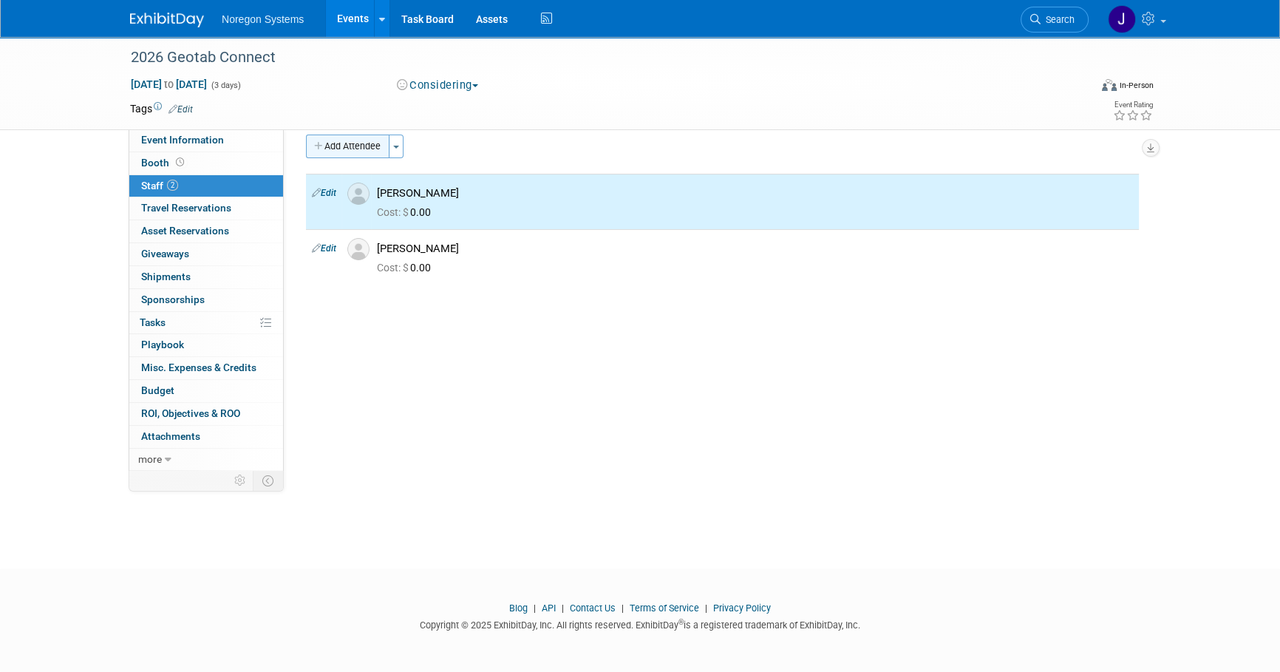
click at [358, 141] on button "Add Attendee" at bounding box center [348, 147] width 84 height 24
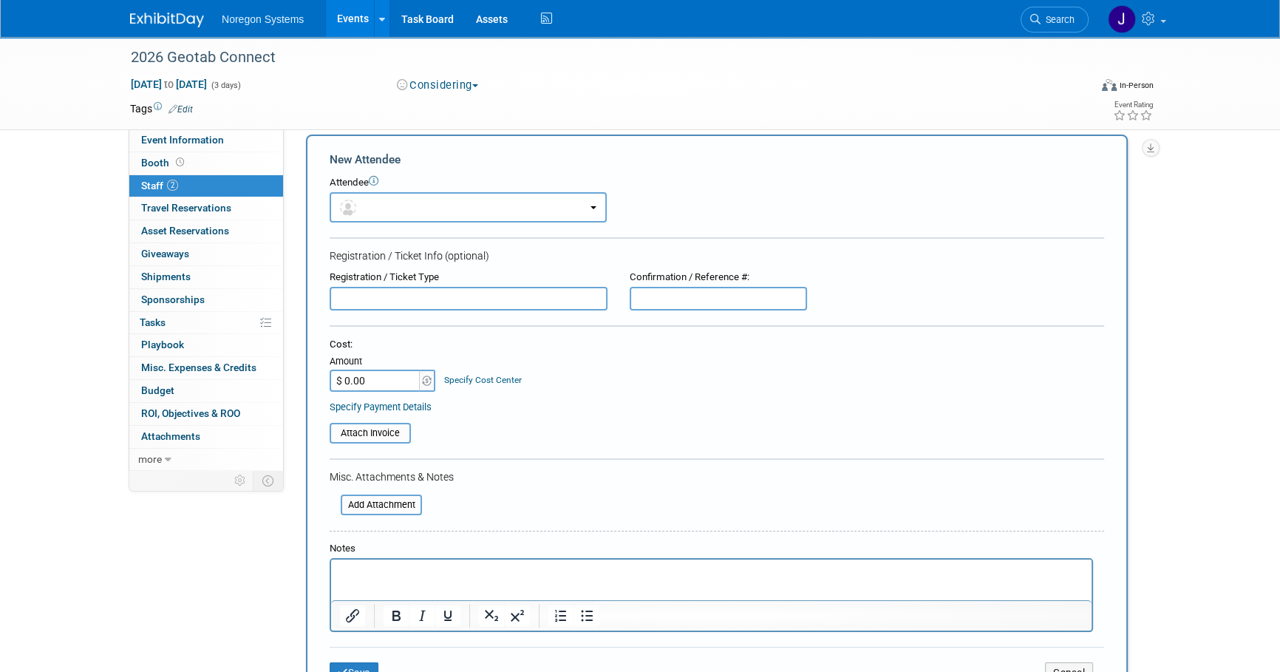
scroll to position [0, 0]
click at [429, 195] on button "button" at bounding box center [468, 207] width 277 height 30
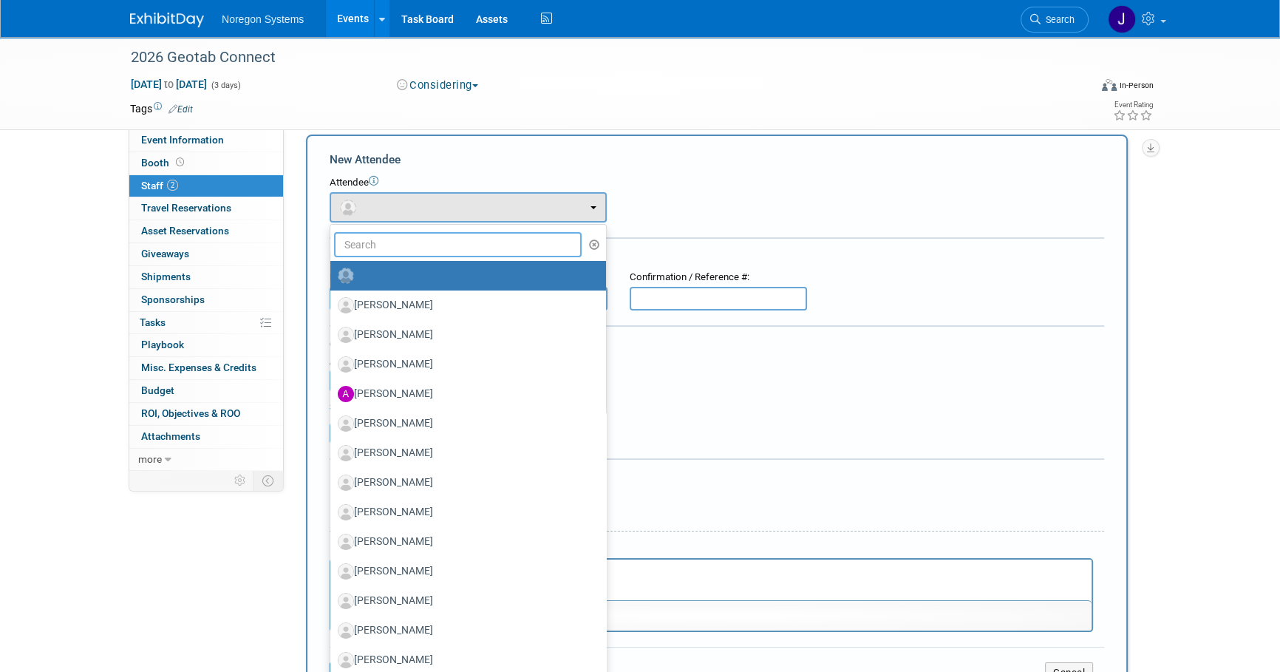
click at [438, 242] on input "text" at bounding box center [458, 244] width 248 height 25
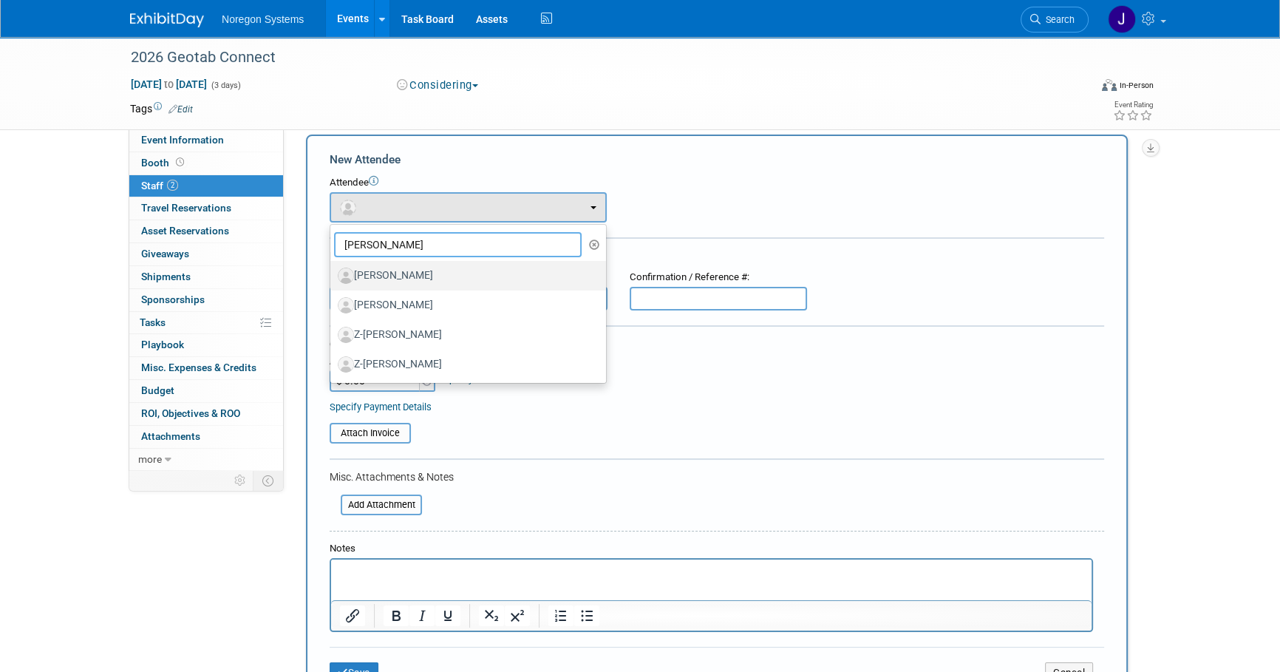
type input "[PERSON_NAME]"
click at [449, 268] on label "[PERSON_NAME]" at bounding box center [465, 276] width 254 height 24
click at [333, 269] on input "[PERSON_NAME]" at bounding box center [328, 274] width 10 height 10
select select "77eeaa73-768e-4d43-9d3a-ec1329a89137"
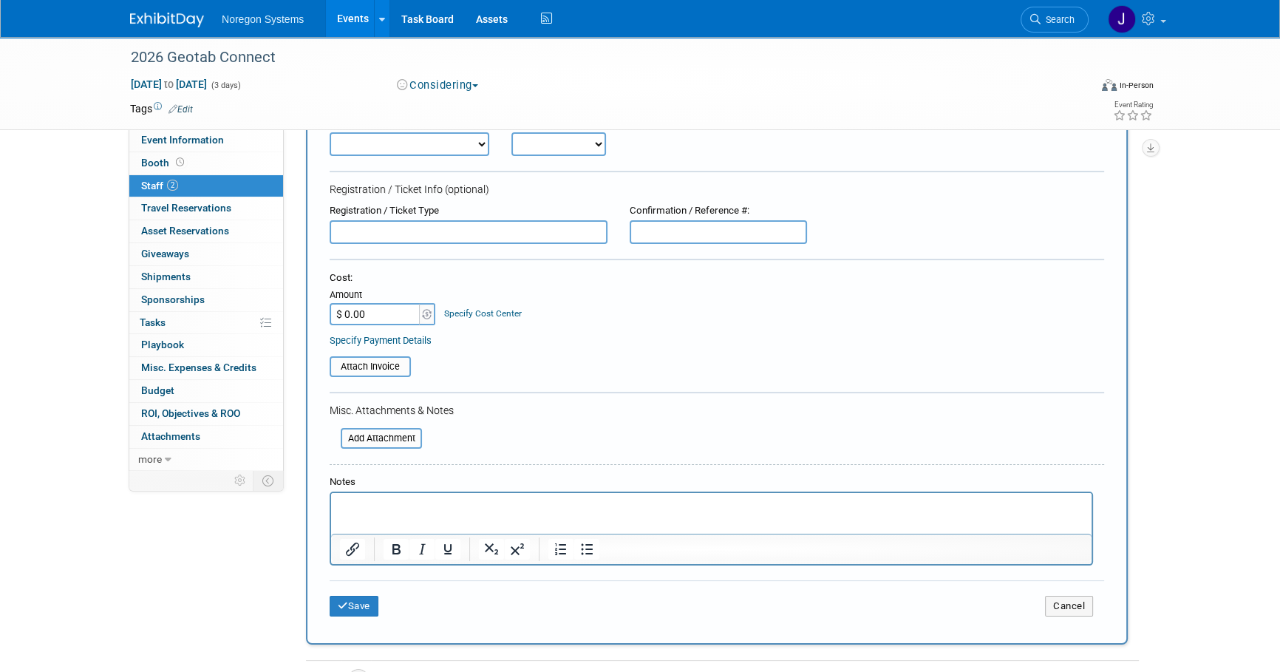
scroll to position [149, 0]
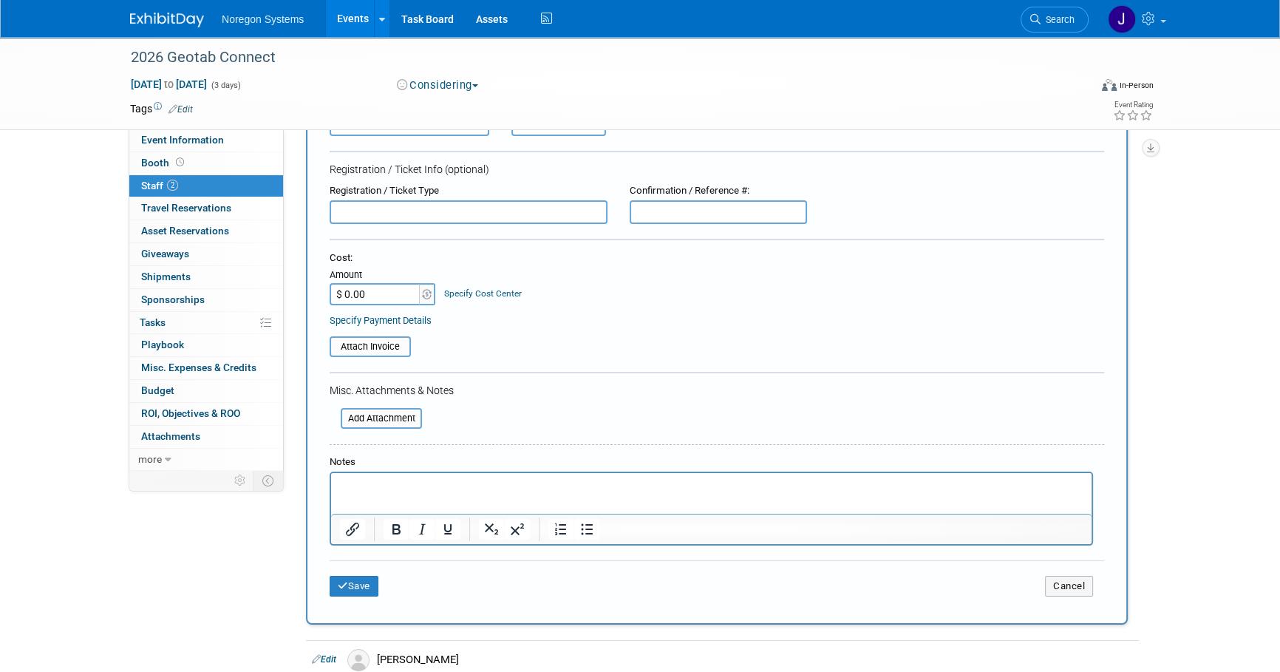
click at [407, 480] on p "Rich Text Area. Press ALT-0 for help." at bounding box center [712, 486] width 744 height 15
click at [356, 584] on button "Save" at bounding box center [354, 586] width 49 height 21
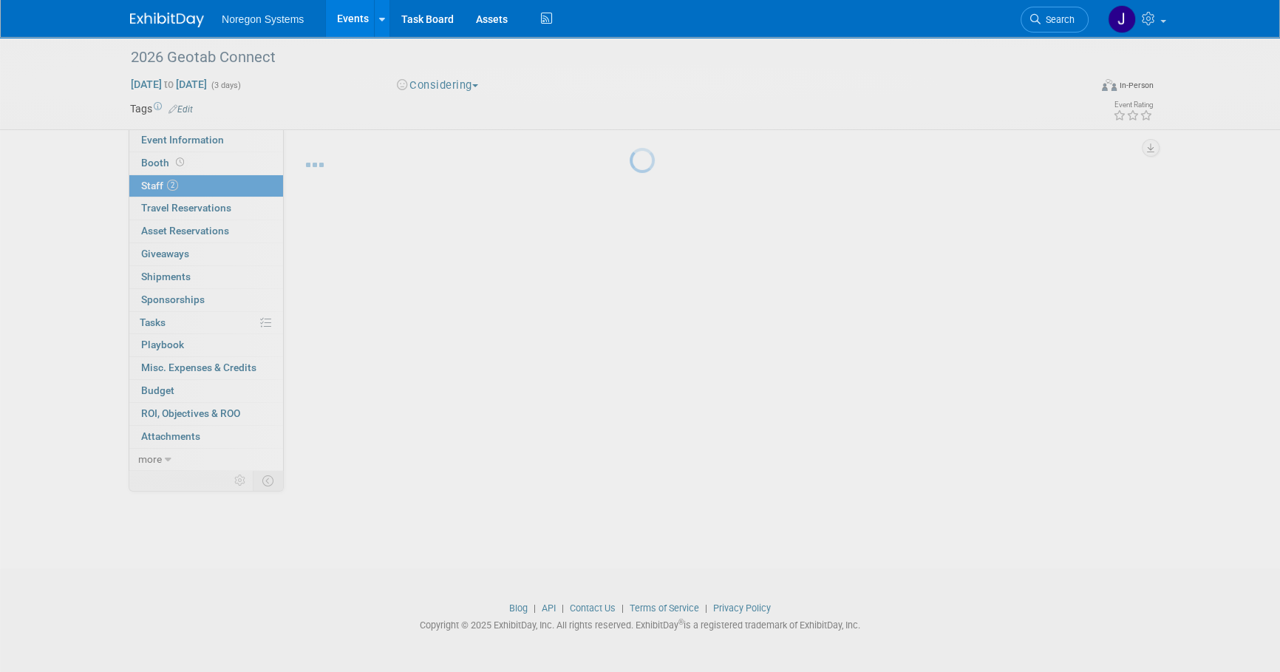
scroll to position [15, 0]
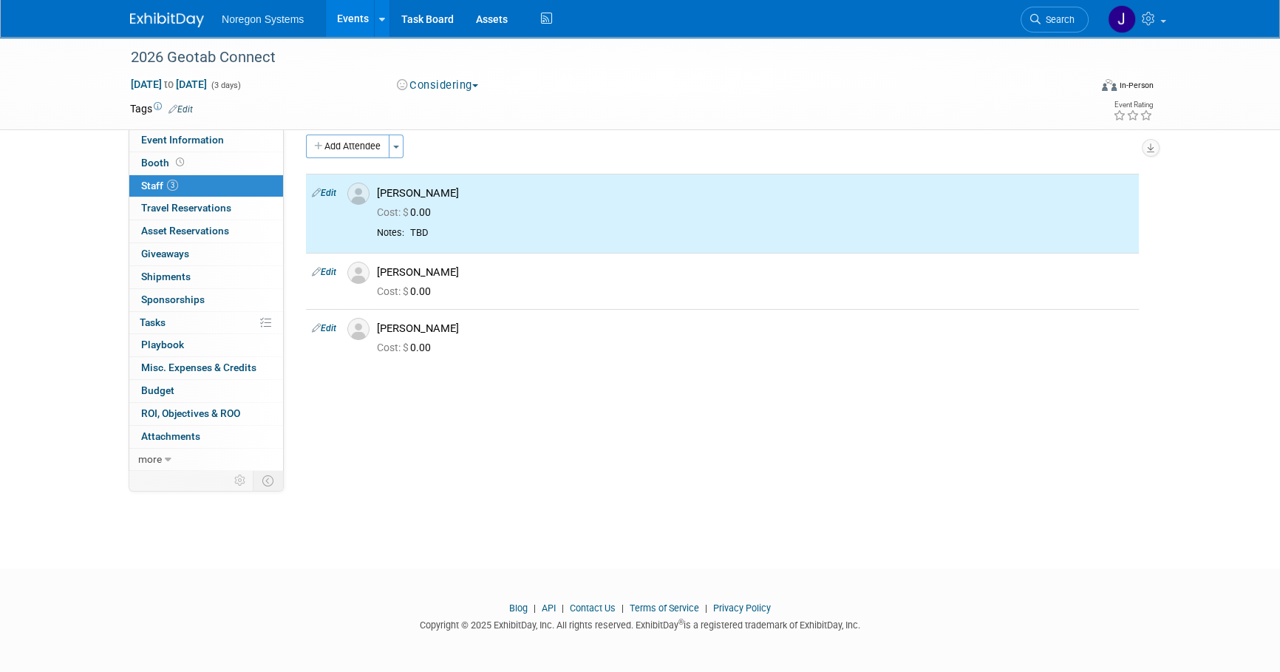
click at [766, 424] on div "Event Website: Edit [URL][DOMAIN_NAME] [URL][DOMAIN_NAME] Save Cancel Event Ven…" at bounding box center [717, 285] width 866 height 341
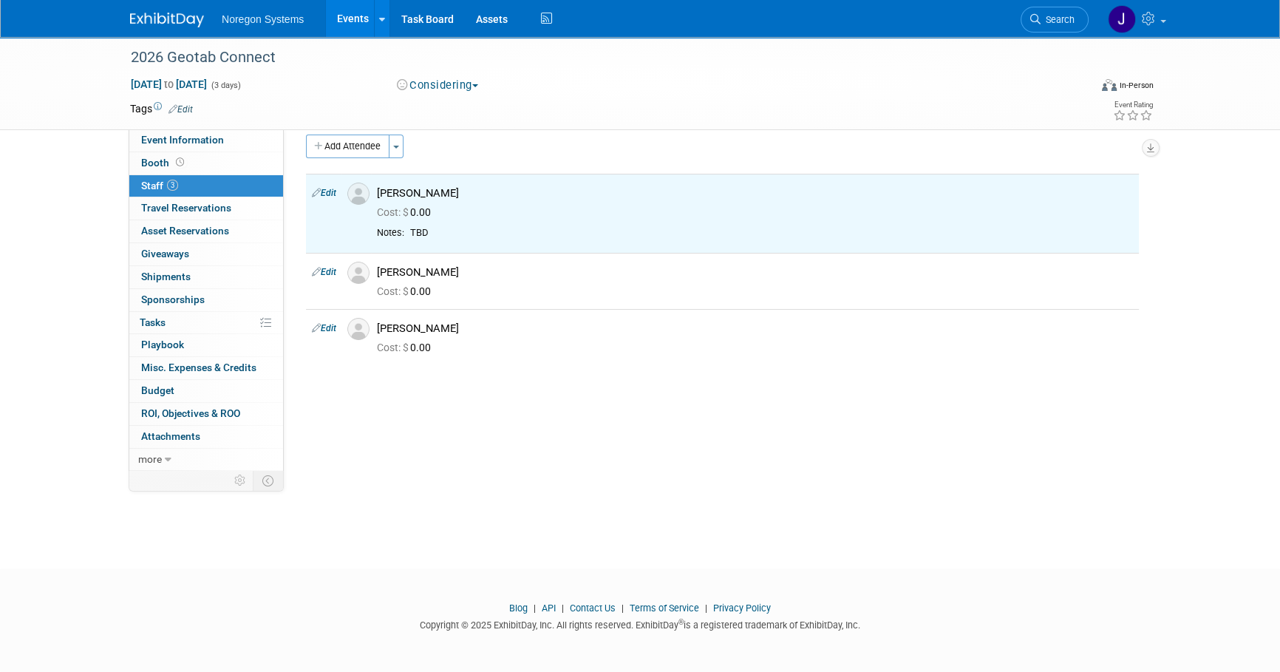
scroll to position [0, 0]
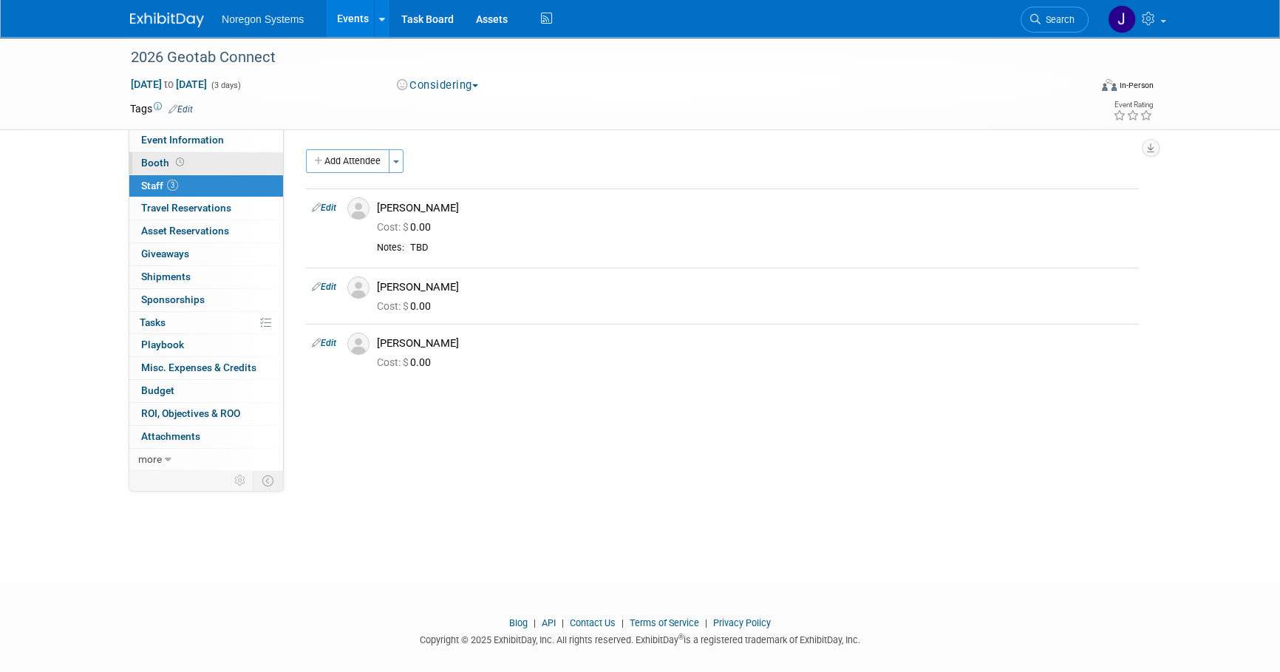
click at [175, 157] on span at bounding box center [180, 162] width 14 height 11
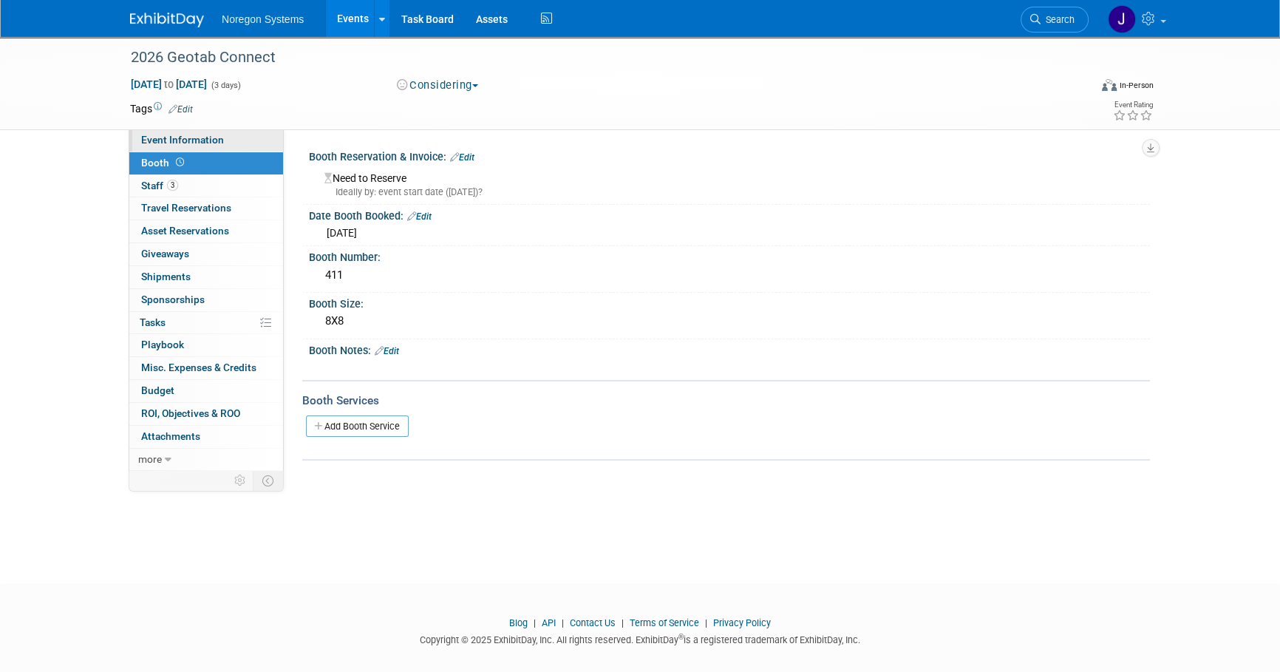
click at [175, 144] on span "Event Information" at bounding box center [182, 140] width 83 height 12
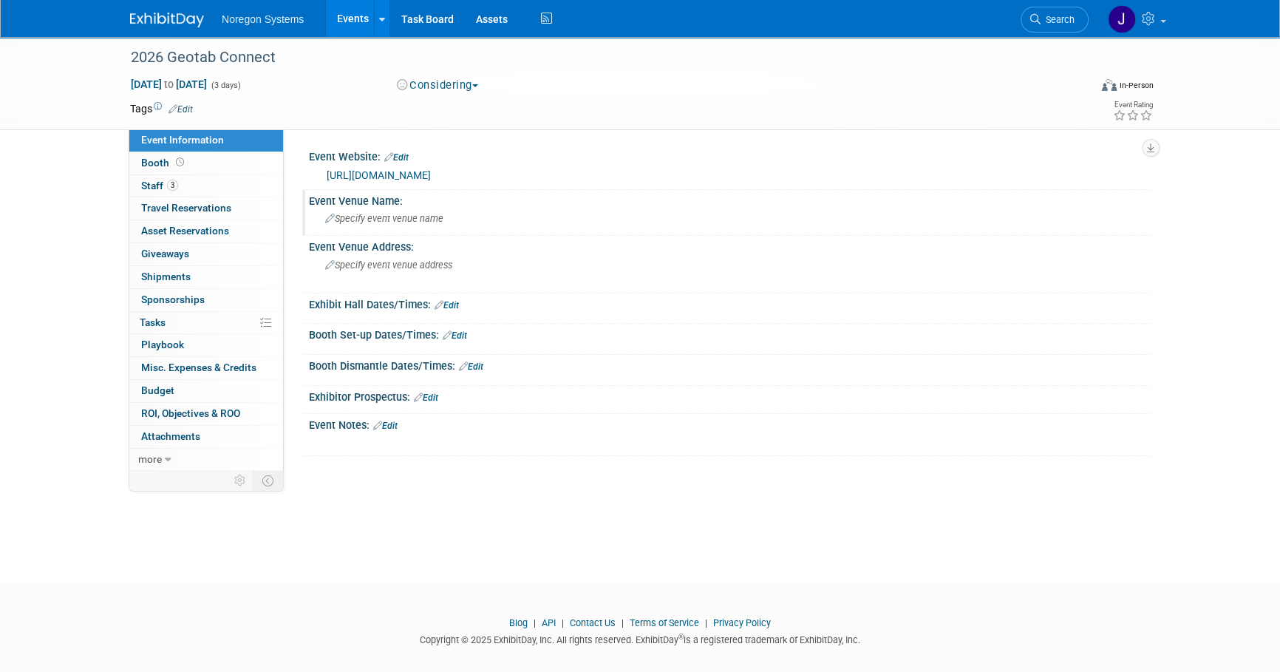
click at [426, 220] on span "Specify event venue name" at bounding box center [384, 218] width 118 height 11
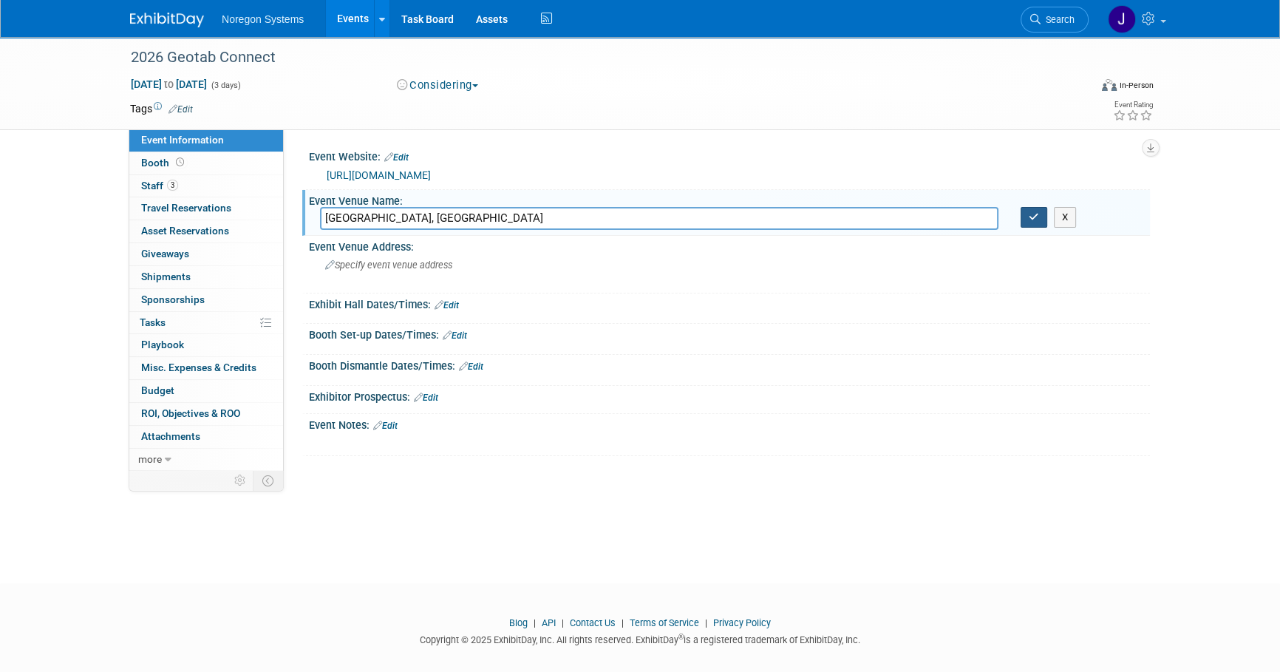
type input "[GEOGRAPHIC_DATA], [GEOGRAPHIC_DATA]"
click at [1033, 213] on icon "button" at bounding box center [1034, 217] width 10 height 10
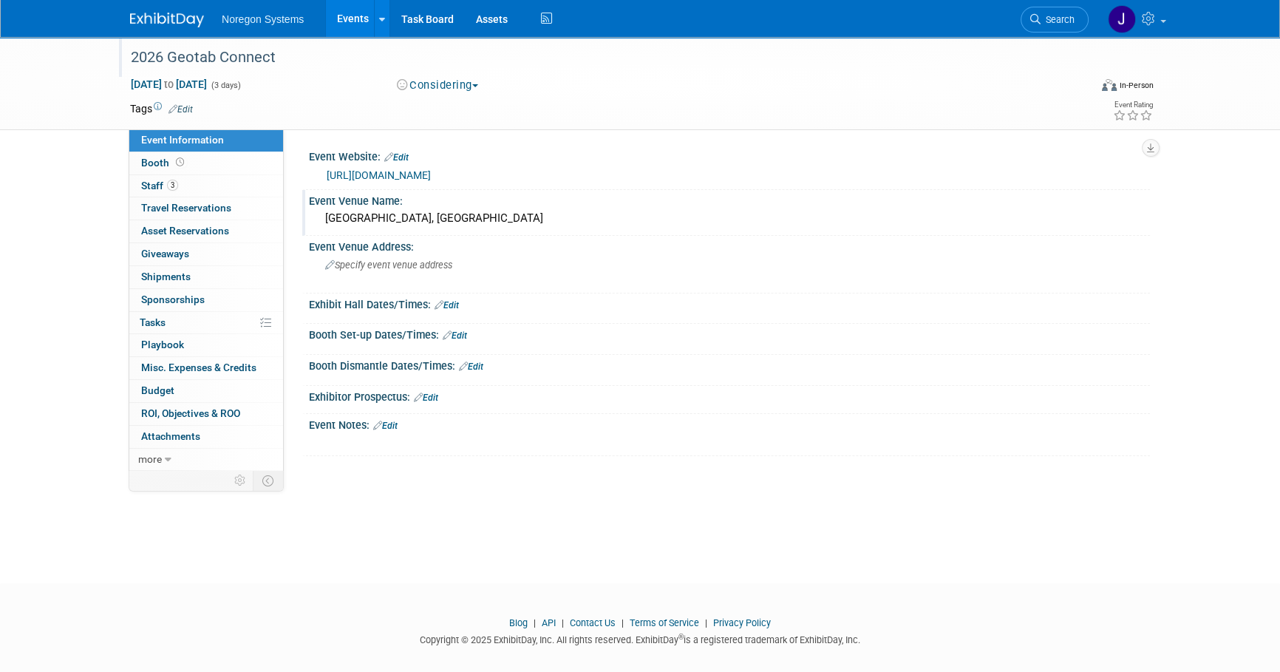
drag, startPoint x: 295, startPoint y: 58, endPoint x: 127, endPoint y: 42, distance: 168.5
click at [127, 42] on div "2026 Geotab Connect" at bounding box center [598, 57] width 959 height 40
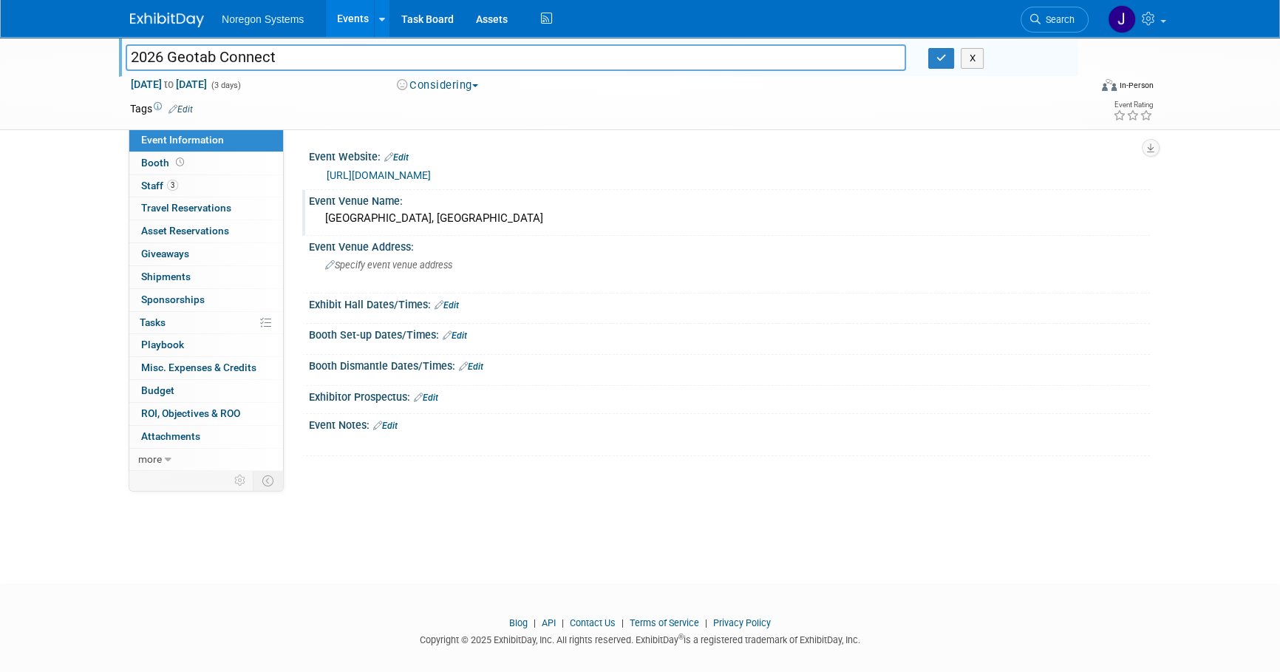
click at [302, 56] on input "2026 Geotab Connect" at bounding box center [516, 57] width 780 height 26
drag, startPoint x: 320, startPoint y: 67, endPoint x: 117, endPoint y: 49, distance: 204.0
click at [117, 49] on div "2026 Geotab Connect" at bounding box center [516, 59] width 803 height 22
click at [190, 169] on link "Booth" at bounding box center [206, 163] width 154 height 22
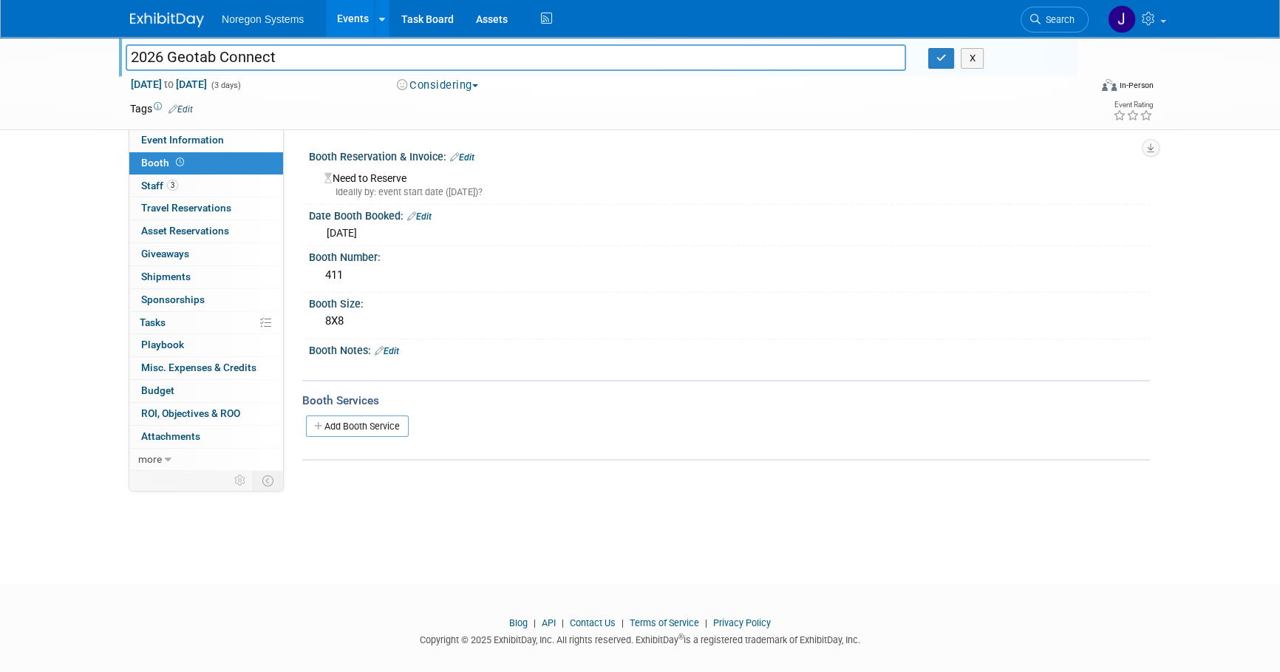
click at [468, 154] on link "Edit" at bounding box center [462, 157] width 24 height 10
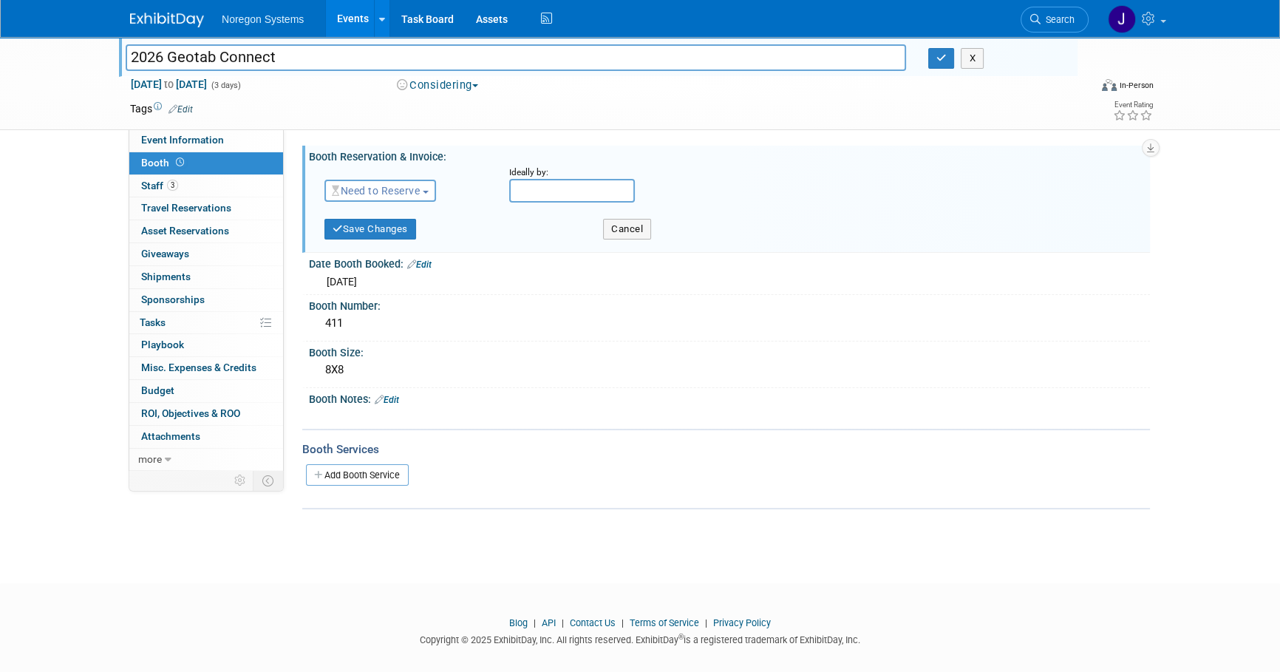
click at [412, 192] on span "Need to Reserve" at bounding box center [376, 191] width 88 height 12
click at [408, 232] on link "Reserved" at bounding box center [404, 236] width 158 height 21
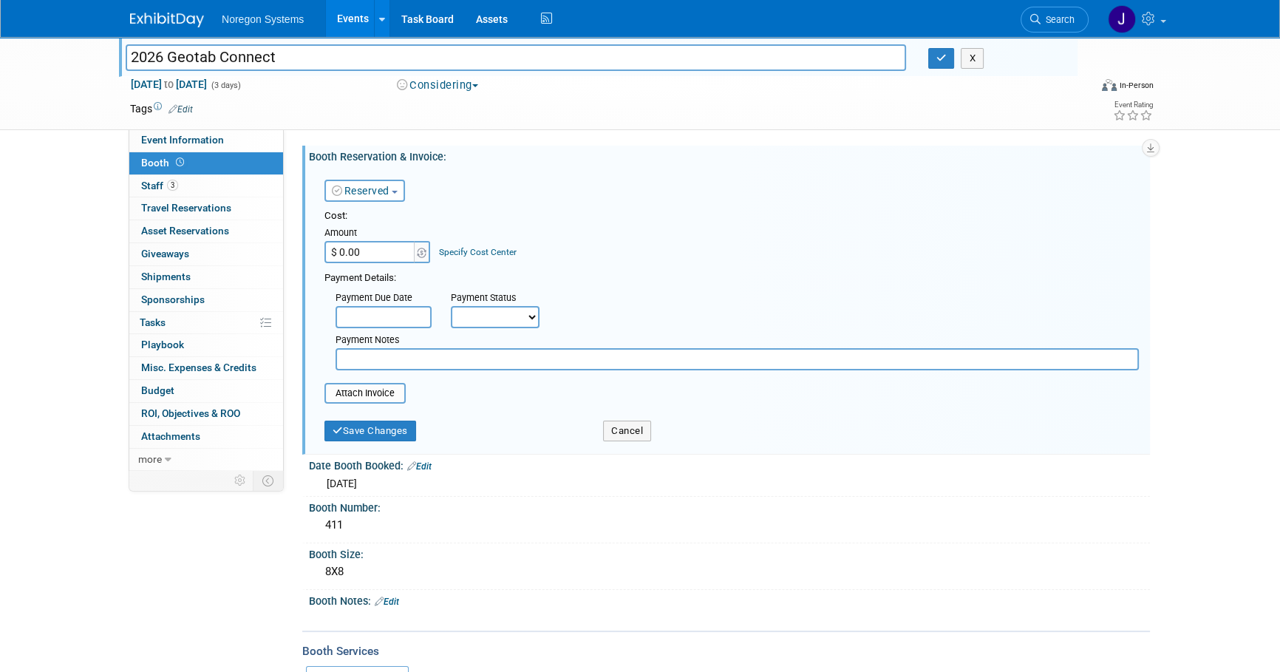
click at [382, 251] on input "$ 0.00" at bounding box center [370, 252] width 92 height 22
type input "$ 11,000,000.00"
click at [392, 426] on button "Save Changes" at bounding box center [370, 431] width 92 height 21
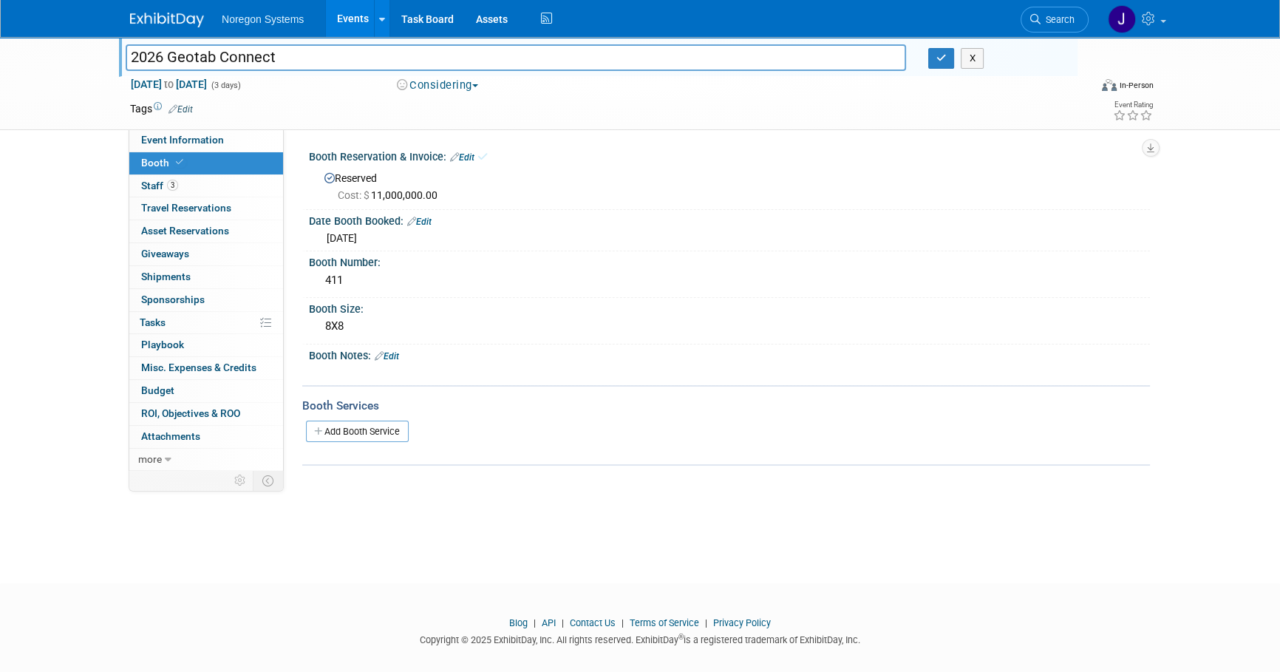
click at [469, 155] on link "Edit" at bounding box center [462, 157] width 24 height 10
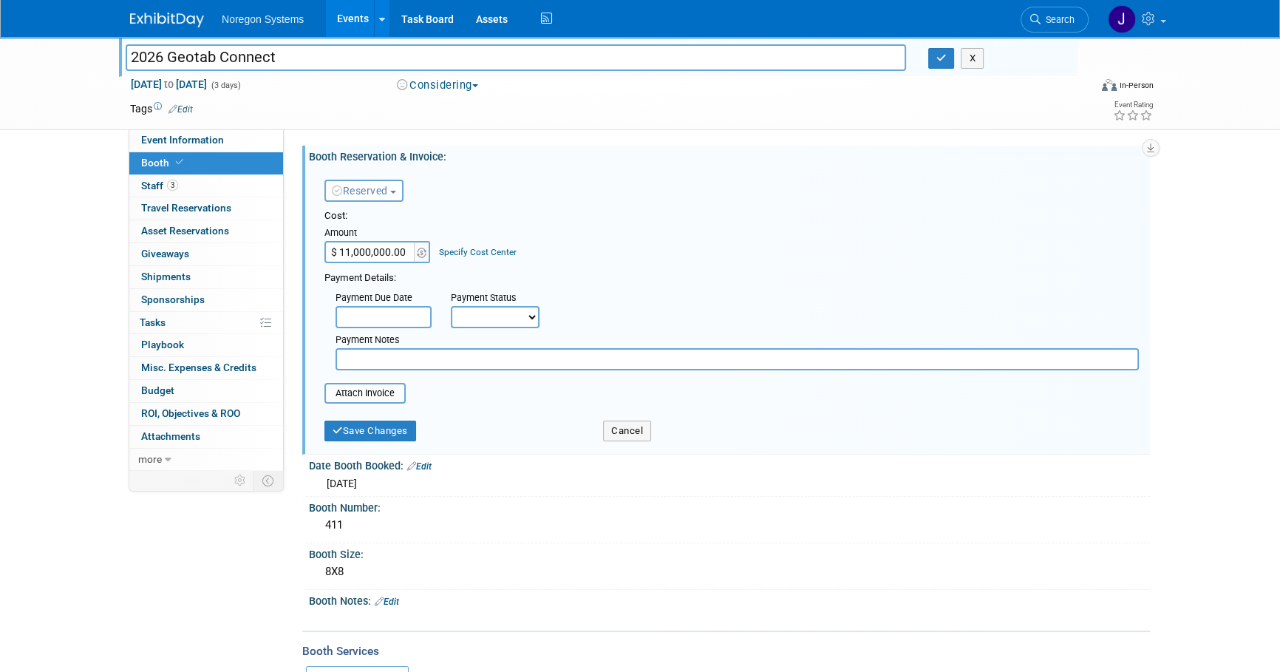
click at [406, 251] on input "$ 11,000,000.00" at bounding box center [370, 252] width 92 height 22
type input "$ 11,000.00"
click at [587, 245] on div "Cost: Amount $ 11,000.00 Specify Cost Center Cost Center -- Not Specified --" at bounding box center [731, 236] width 814 height 54
click at [607, 262] on div "Cost: Amount $ 11,000.00 Specify Cost Center Cost Center -- Not Specified --" at bounding box center [731, 236] width 814 height 54
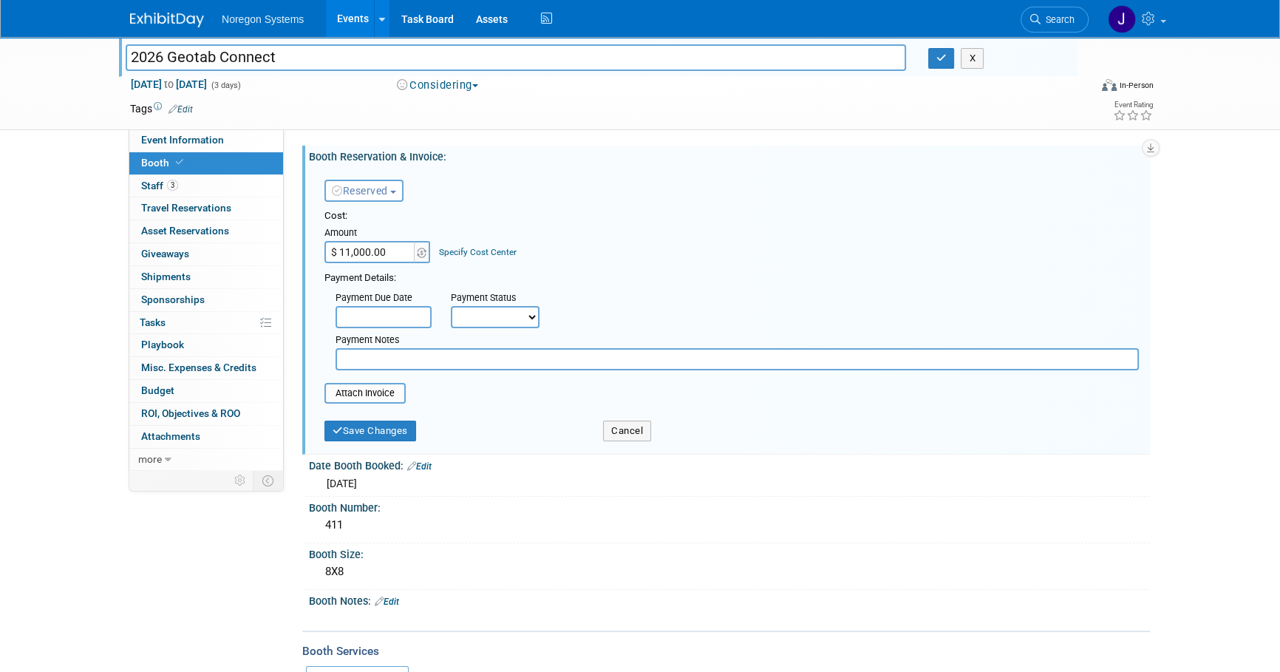
click at [443, 354] on input "text" at bounding box center [737, 359] width 803 height 22
paste input "PO00045951"
type input "PO00045951"
click at [384, 435] on button "Save Changes" at bounding box center [370, 431] width 92 height 21
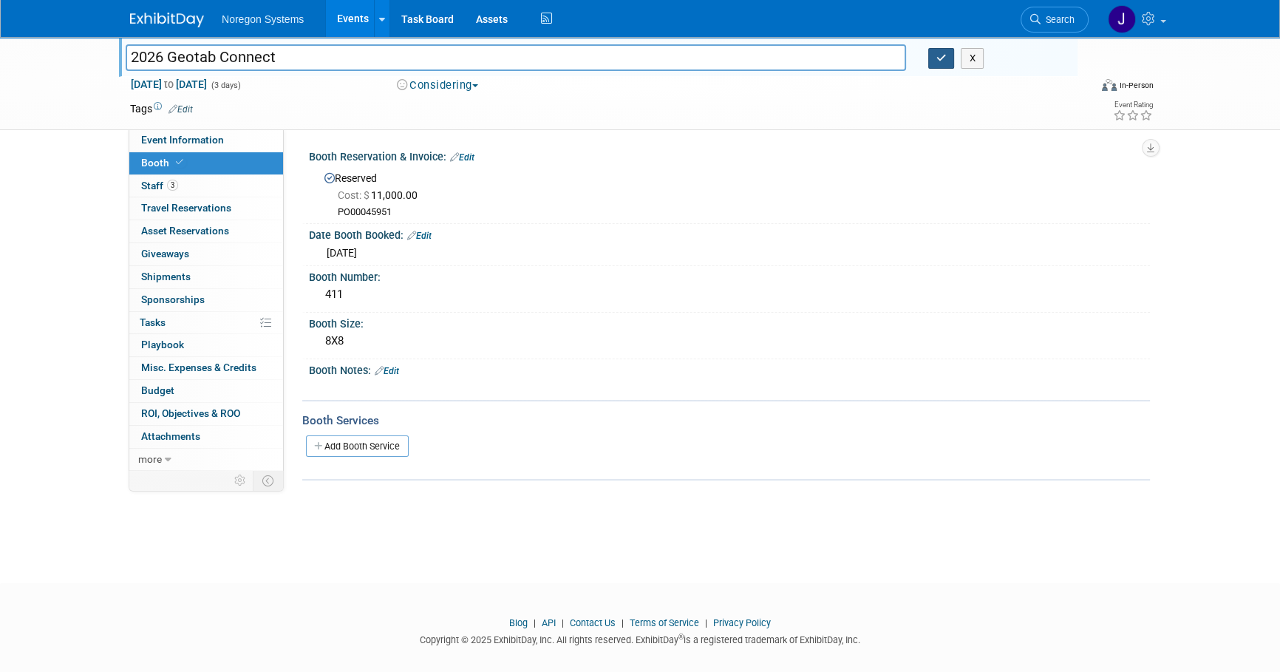
click at [943, 56] on icon "button" at bounding box center [941, 58] width 10 height 10
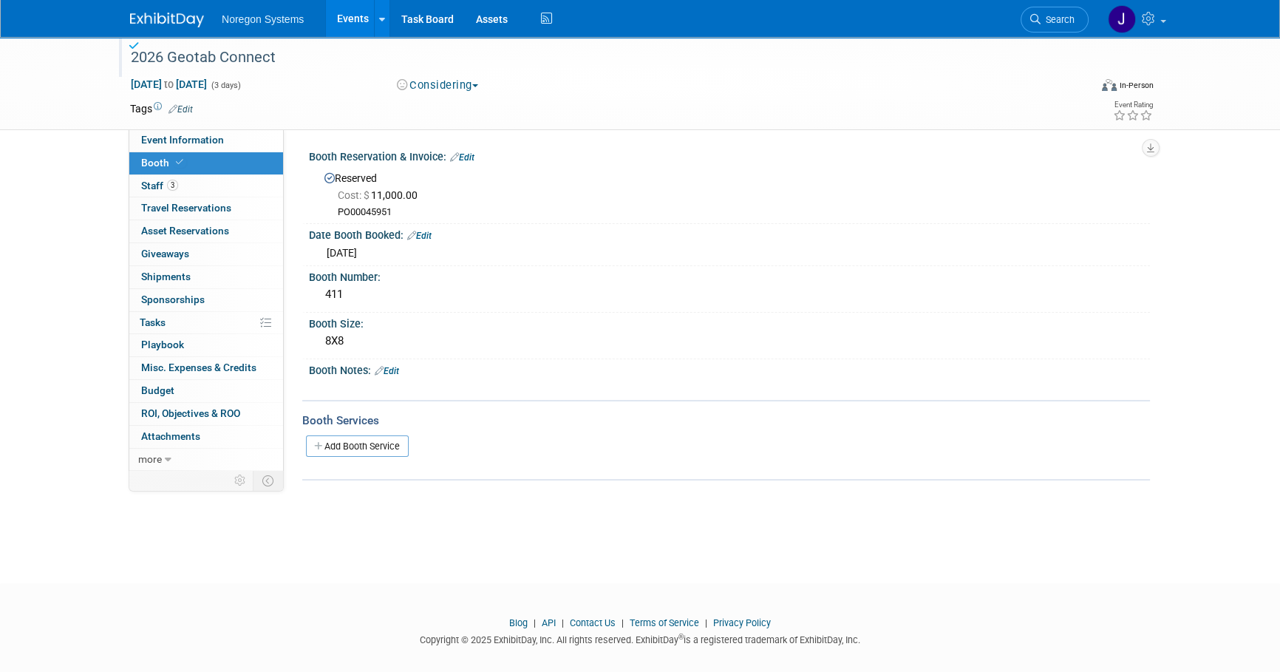
click at [465, 159] on link "Edit" at bounding box center [462, 157] width 24 height 10
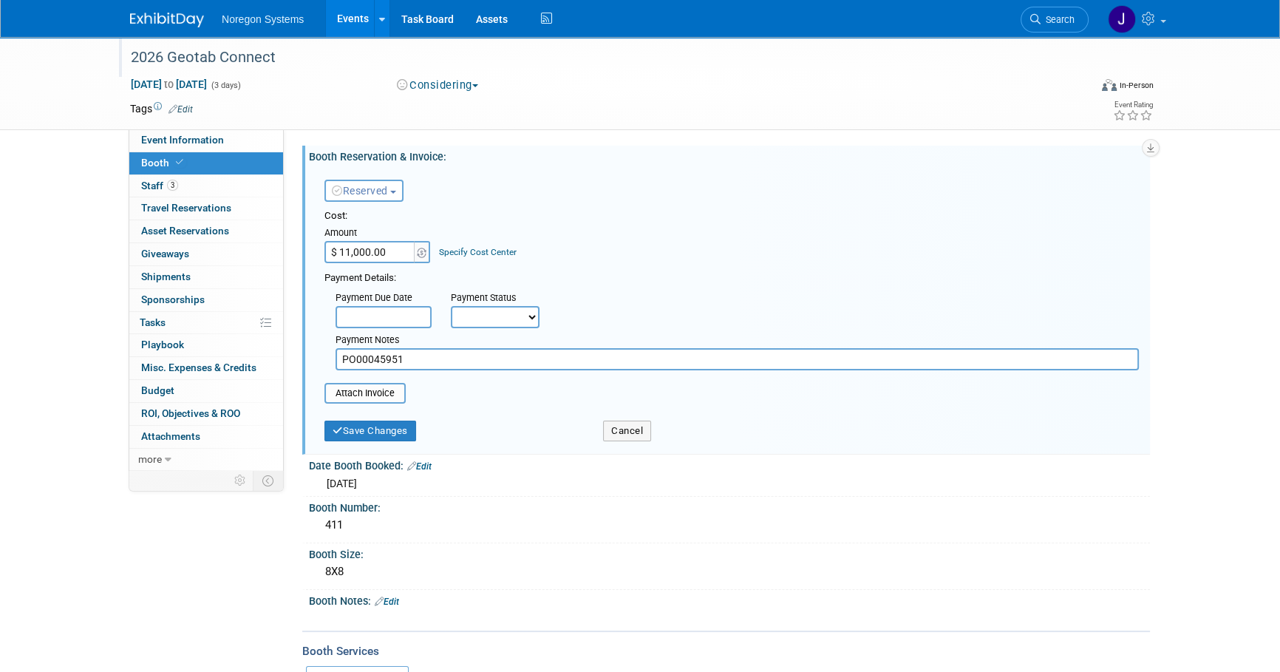
type input "C:\fakepath\Badge_a9d25b6afb17457fa18bf9605b3dc0dd.pdf"
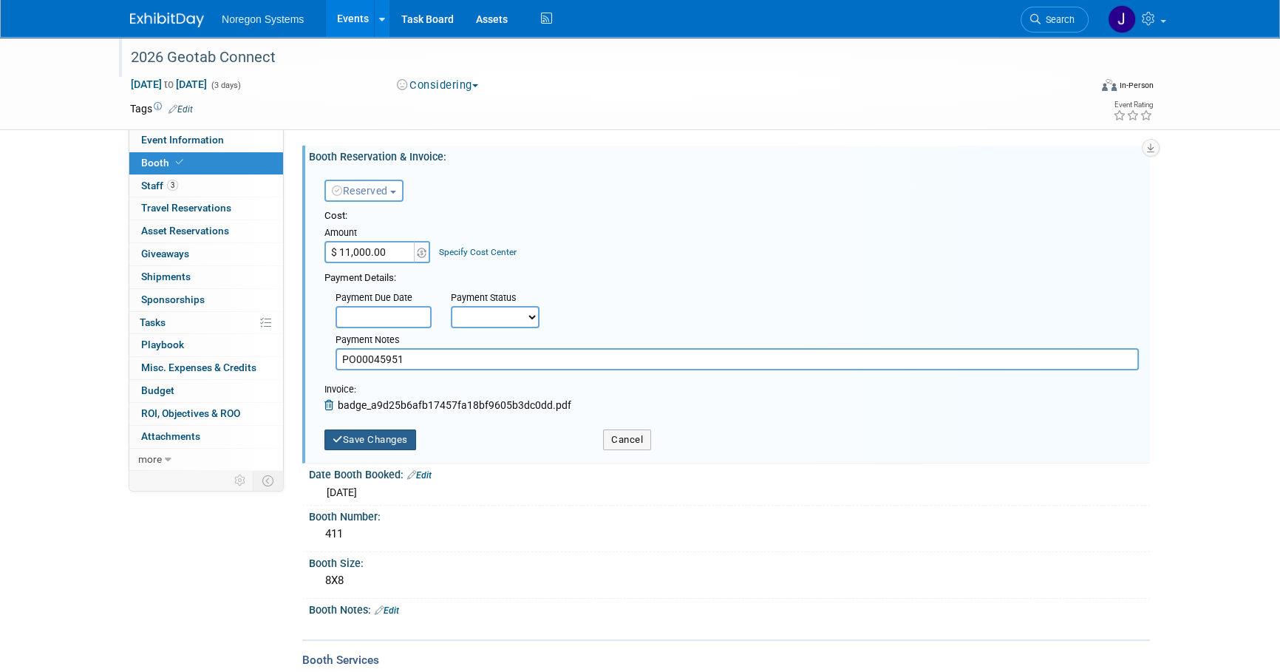
drag, startPoint x: 378, startPoint y: 430, endPoint x: 388, endPoint y: 451, distance: 23.1
click at [378, 432] on button "Save Changes" at bounding box center [370, 439] width 92 height 21
